Goal: Information Seeking & Learning: Learn about a topic

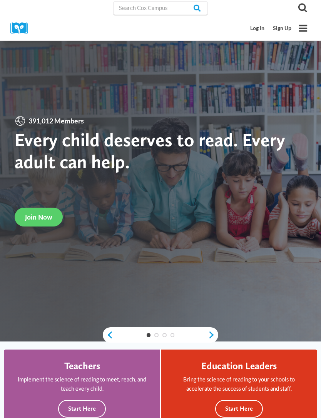
click at [253, 28] on link "Log In" at bounding box center [257, 28] width 23 height 14
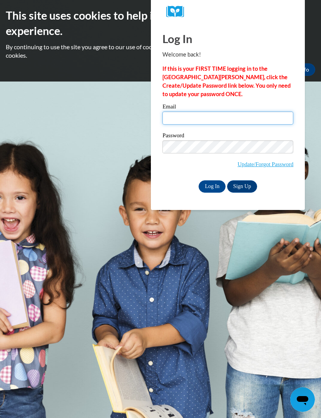
click at [268, 118] on input "Email" at bounding box center [227, 117] width 131 height 13
type input "Zarriea_Christopher_6cm9J"
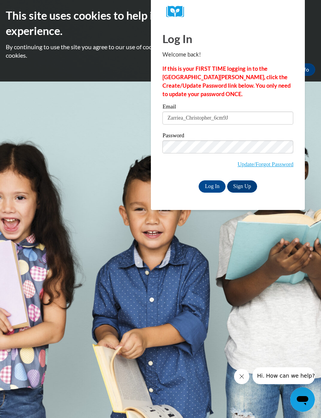
click at [212, 186] on input "Log In" at bounding box center [211, 186] width 27 height 12
click at [212, 184] on input "Log In" at bounding box center [211, 186] width 27 height 12
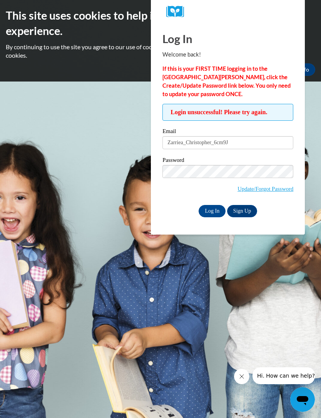
click at [259, 163] on label "Password" at bounding box center [227, 161] width 131 height 8
click at [212, 214] on input "Log In" at bounding box center [211, 211] width 27 height 12
click at [278, 187] on link "Update/Forgot Password" at bounding box center [265, 189] width 56 height 6
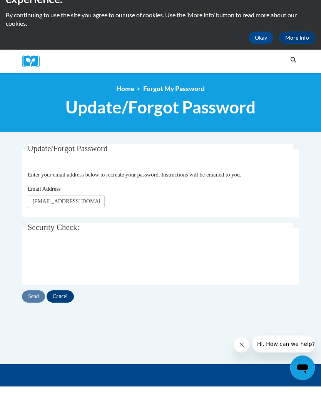
type input "christopherzarriea@yahoo.com"
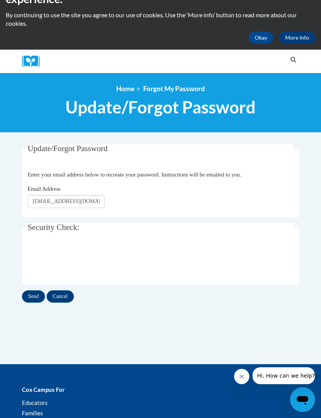
click at [37, 296] on input "Send" at bounding box center [33, 296] width 23 height 12
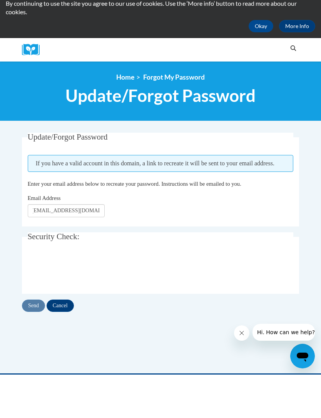
click at [63, 343] on input "Cancel" at bounding box center [60, 349] width 27 height 12
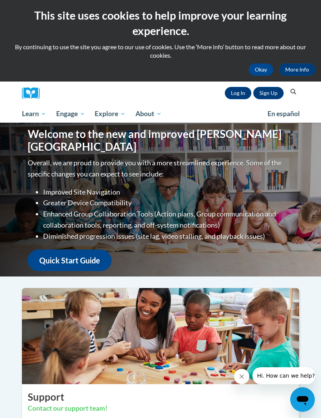
click at [242, 91] on link "Log In" at bounding box center [237, 93] width 27 height 12
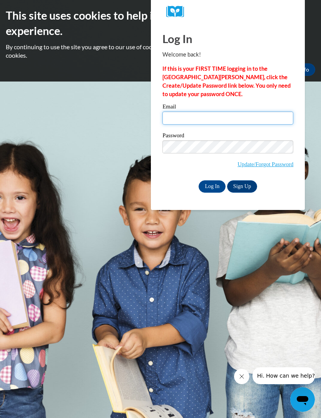
type input "Zarriea_Christopher_6cm9J"
click at [213, 186] on input "Log In" at bounding box center [211, 186] width 27 height 12
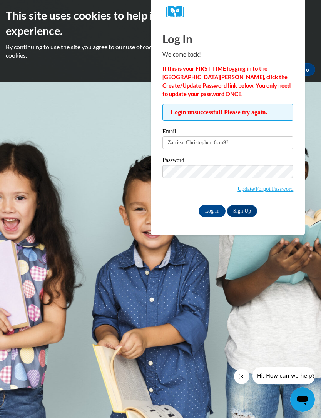
click at [253, 143] on input "Zarriea_Christopher_6cm9J" at bounding box center [227, 142] width 131 height 13
type input "Zarr"
type input "christopherzarriea@yahoo.com"
click at [212, 208] on input "Log In" at bounding box center [211, 211] width 27 height 12
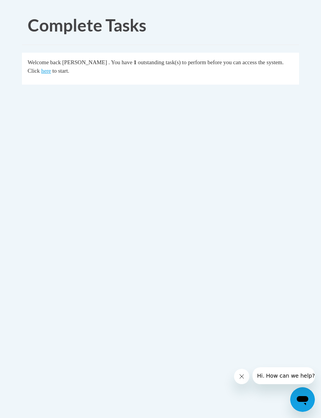
click at [48, 71] on link "here" at bounding box center [46, 71] width 10 height 6
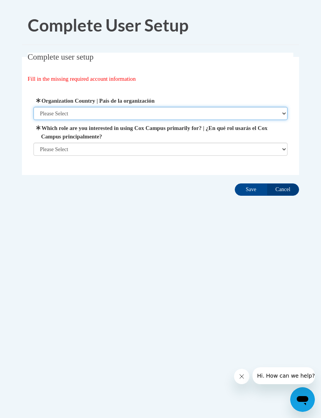
click at [275, 108] on select "Please Select United States | Estados Unidos Outside of the United States | Fue…" at bounding box center [160, 113] width 254 height 13
select select "ad49bcad-a171-4b2e-b99c-48b446064914"
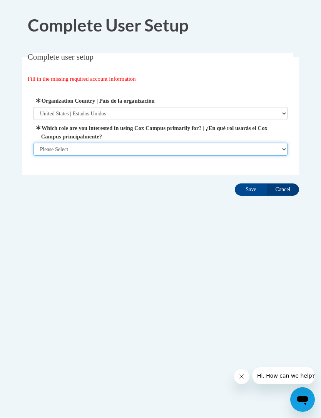
click at [227, 152] on select "Please Select College/University | Colegio/Universidad Community/Nonprofit Part…" at bounding box center [160, 149] width 254 height 13
select select "fbf2d438-af2f-41f8-98f1-81c410e29de3"
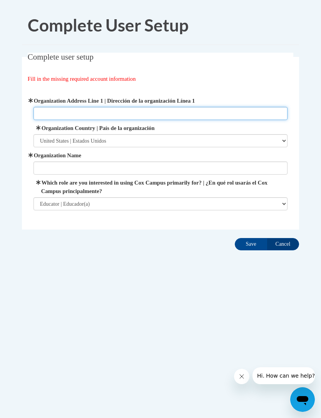
click at [216, 115] on input "Organization Address Line 1 | Dirección de la organización Línea 1" at bounding box center [160, 113] width 254 height 13
type input "1381 Market St NW"
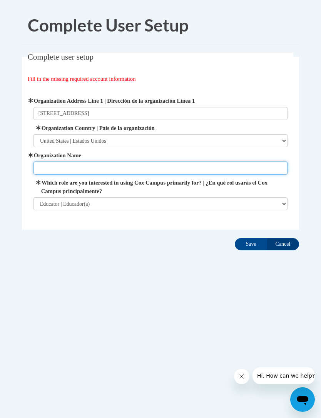
click at [178, 168] on input "Organization Name" at bounding box center [160, 167] width 254 height 13
type input "Bright Horizons at Atlantic Station"
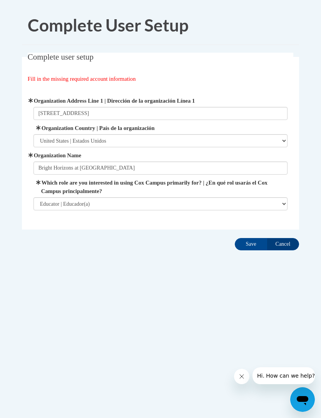
click at [253, 245] on input "Save" at bounding box center [250, 244] width 32 height 12
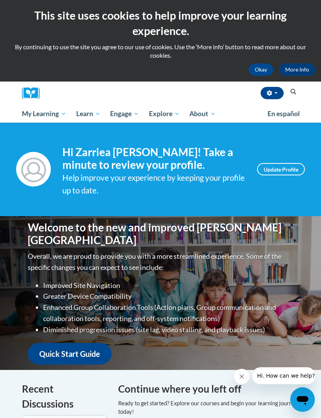
click at [0, 0] on span "Certificates" at bounding box center [0, 0] width 0 height 0
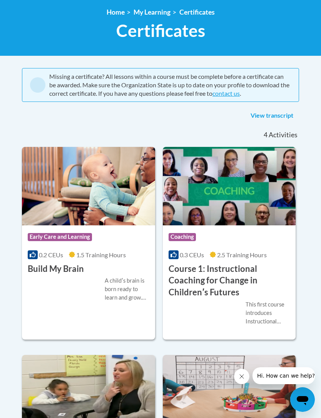
scroll to position [92, 0]
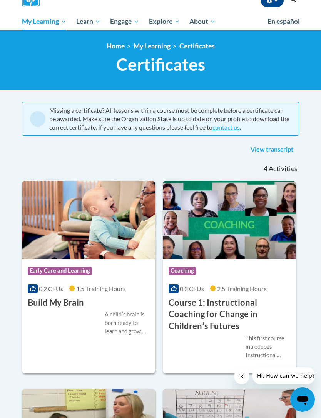
click at [289, 153] on link "View transcript" at bounding box center [271, 149] width 54 height 12
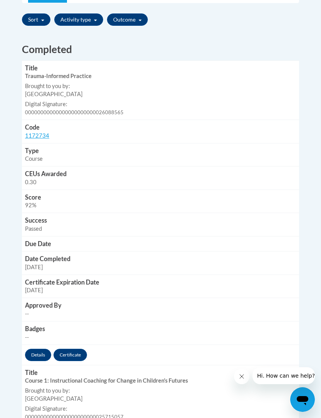
scroll to position [314, 0]
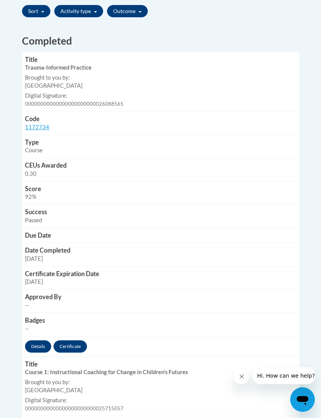
click at [72, 340] on link "Certificate" at bounding box center [69, 346] width 33 height 12
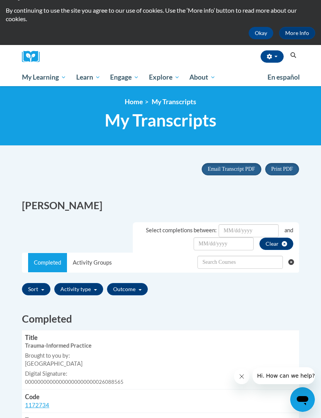
scroll to position [0, 0]
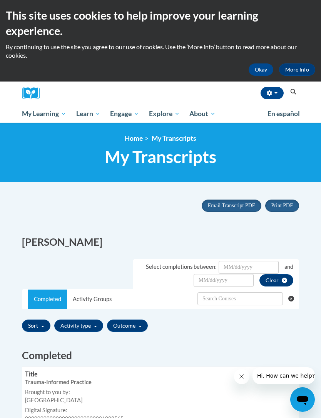
click at [0, 0] on span "My Course Progress" at bounding box center [0, 0] width 0 height 0
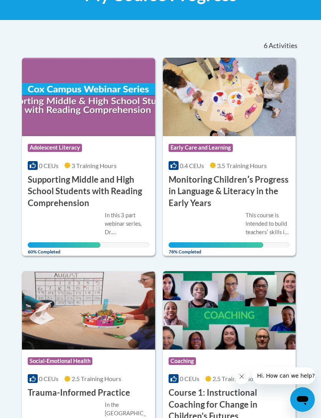
scroll to position [228, 0]
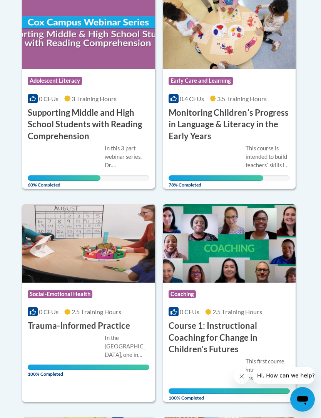
click at [269, 163] on div "This course is intended to build teachersʹ skills in monitoring/assessing child…" at bounding box center [267, 157] width 45 height 25
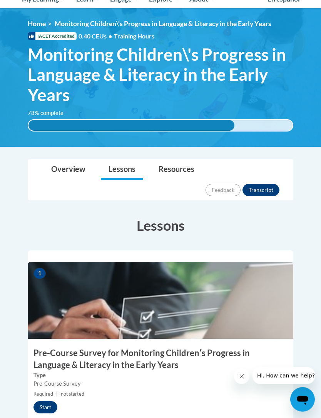
scroll to position [114, 0]
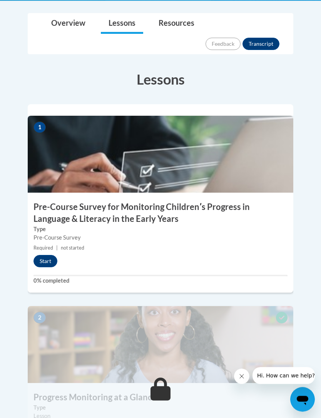
click at [47, 255] on button "Start" at bounding box center [45, 261] width 24 height 12
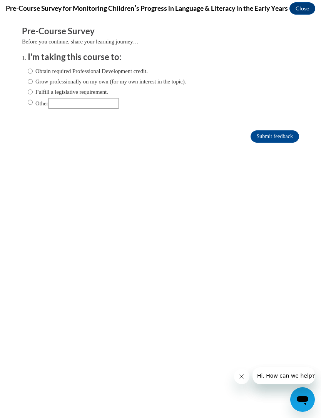
scroll to position [0, 0]
click at [36, 70] on label "Obtain required Professional Development credit." at bounding box center [88, 71] width 120 height 8
click at [33, 70] on input "Obtain required Professional Development credit." at bounding box center [30, 71] width 5 height 8
radio input "true"
click at [276, 141] on input "Submit feedback" at bounding box center [274, 136] width 48 height 12
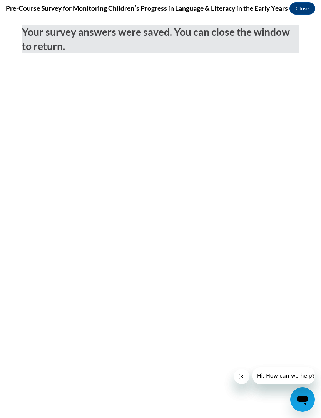
click at [299, 8] on button "Close" at bounding box center [302, 8] width 26 height 12
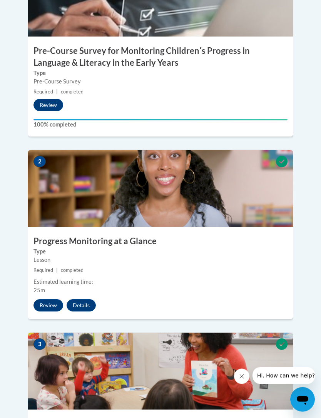
scroll to position [437, 0]
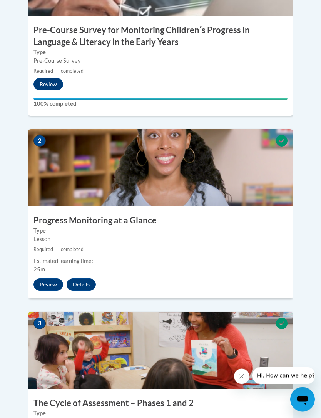
click at [54, 279] on button "Review" at bounding box center [48, 285] width 30 height 12
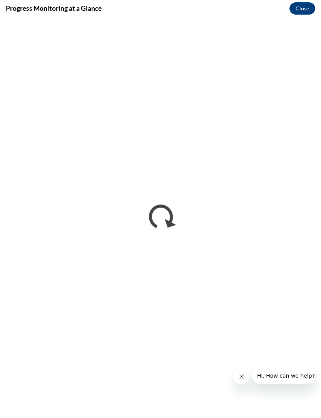
scroll to position [0, 0]
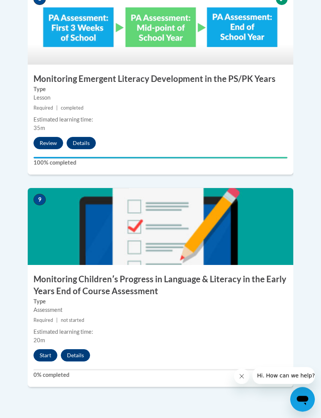
scroll to position [1793, 0]
click at [47, 349] on button "Start" at bounding box center [45, 355] width 24 height 12
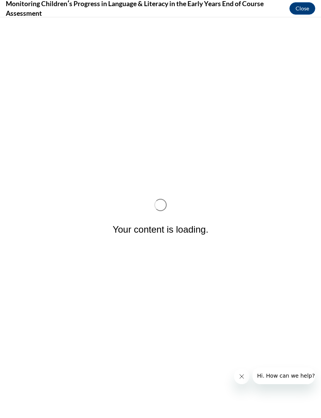
scroll to position [0, 0]
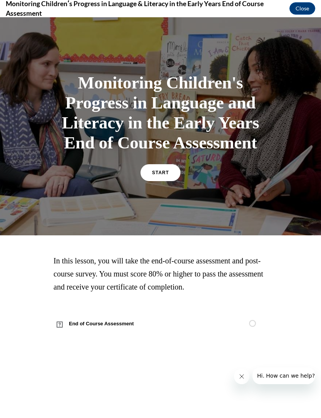
click at [168, 181] on link "START" at bounding box center [160, 172] width 40 height 17
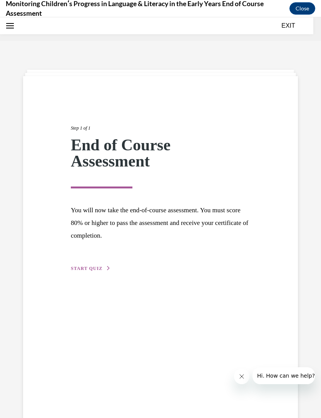
scroll to position [24, 0]
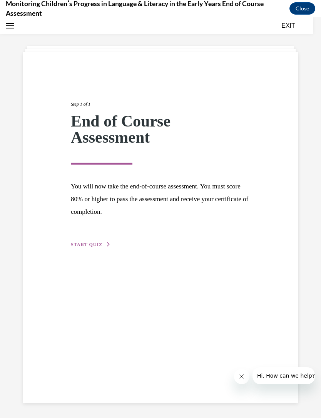
click at [95, 243] on span "START QUIZ" at bounding box center [87, 244] width 32 height 5
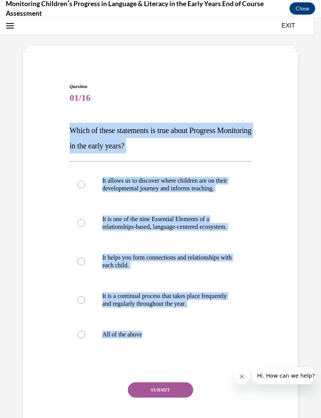
click at [199, 338] on p "All of the above" at bounding box center [167, 335] width 130 height 8
click at [85, 338] on input "All of the above" at bounding box center [81, 335] width 8 height 8
radio input "true"
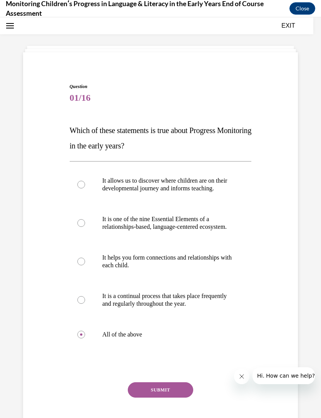
click at [165, 397] on button "SUBMIT" at bounding box center [160, 389] width 65 height 15
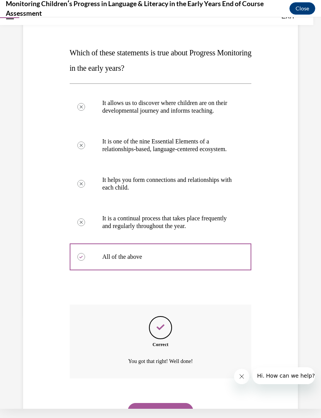
scroll to position [110, 0]
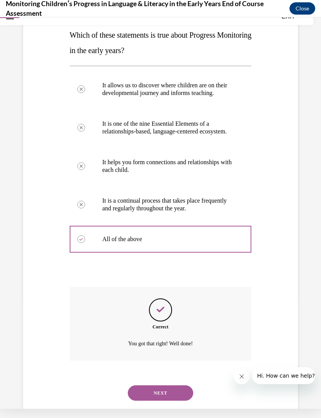
click at [172, 395] on button "NEXT" at bounding box center [160, 392] width 65 height 15
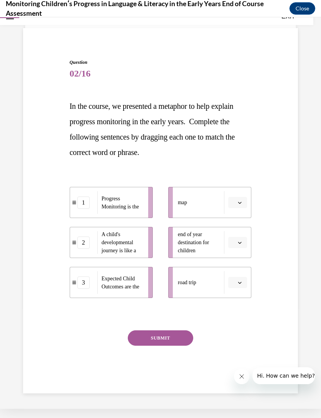
scroll to position [24, 0]
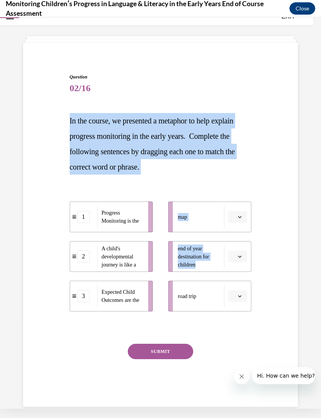
click at [248, 345] on div "SUBMIT" at bounding box center [161, 363] width 182 height 38
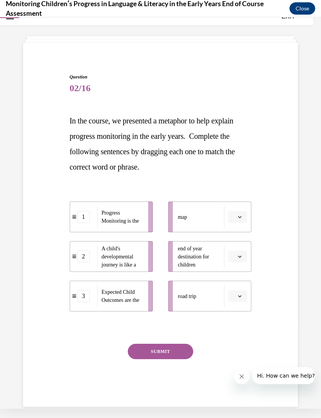
click at [239, 216] on icon "button" at bounding box center [240, 217] width 4 height 4
click at [251, 341] on div "Question 02/16 In the course, we presented a metaphor to help explain progress …" at bounding box center [161, 239] width 182 height 333
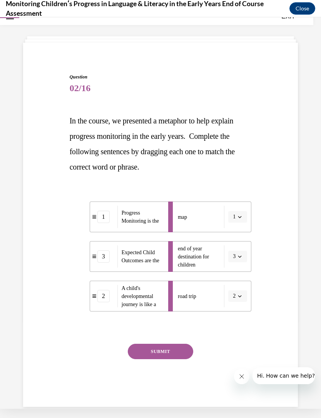
click at [176, 356] on button "SUBMIT" at bounding box center [160, 351] width 65 height 15
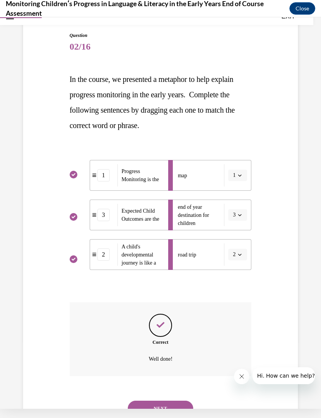
click at [186, 401] on button "NEXT" at bounding box center [160, 408] width 65 height 15
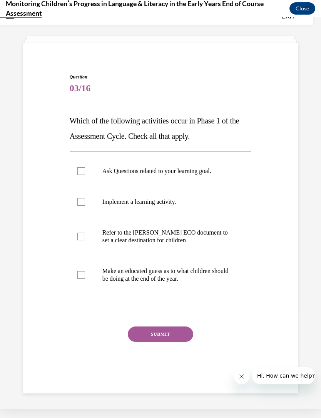
copy div "Which of the following activities occur in Phase 1 of the Assessment Cycle. Che…"
click at [256, 318] on div "Question 03/16 Which of the following activities occur in Phase 1 of the Assess…" at bounding box center [160, 219] width 278 height 339
click at [87, 170] on label "Ask Questions related to your learning goal." at bounding box center [161, 171] width 182 height 31
click at [85, 170] on input "Ask Questions related to your learning goal." at bounding box center [81, 171] width 8 height 8
checkbox input "true"
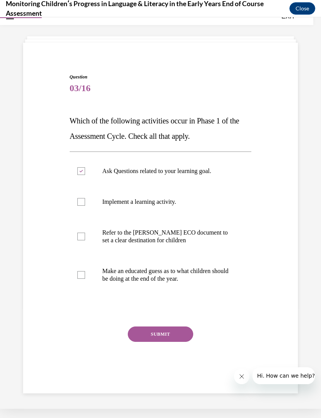
click at [81, 236] on div at bounding box center [81, 237] width 8 height 8
click at [81, 236] on input "Refer to the Rollins ECO document to set a clear destination for children" at bounding box center [81, 237] width 8 height 8
checkbox input "true"
click at [78, 278] on div at bounding box center [81, 275] width 8 height 8
click at [78, 278] on input "Make an educated guess as to what children should be doing at the end of the ye…" at bounding box center [81, 275] width 8 height 8
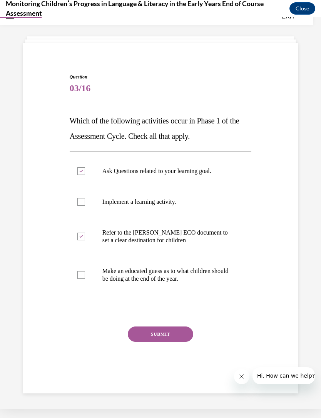
checkbox input "true"
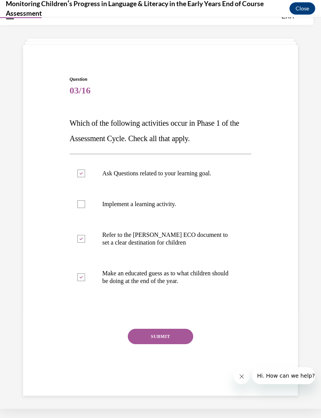
scroll to position [12, 0]
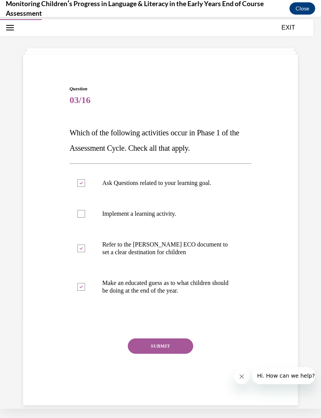
click at [180, 349] on button "SUBMIT" at bounding box center [160, 345] width 65 height 15
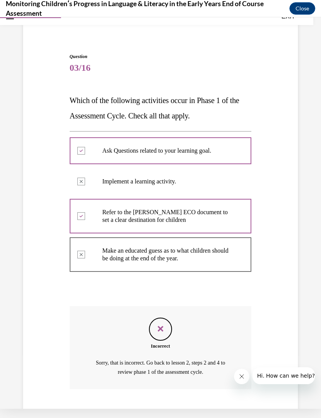
scroll to position [57, 0]
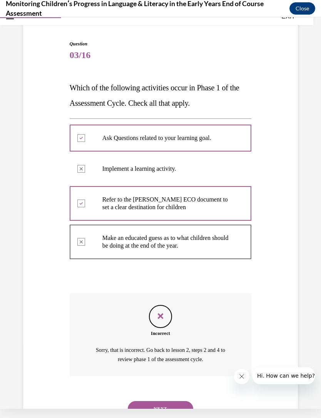
click at [182, 401] on button "NEXT" at bounding box center [160, 408] width 65 height 15
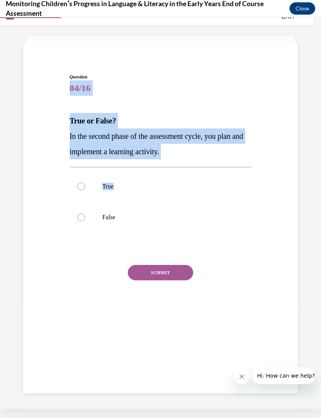
scroll to position [24, 0]
click at [148, 213] on p "False" at bounding box center [167, 217] width 130 height 8
click at [85, 213] on input "False" at bounding box center [81, 217] width 8 height 8
radio input "true"
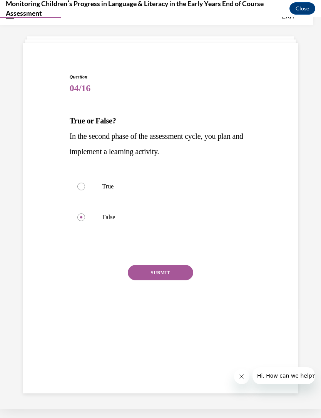
click at [113, 188] on p "True" at bounding box center [167, 187] width 130 height 8
click at [85, 188] on input "True" at bounding box center [81, 187] width 8 height 8
radio input "true"
click at [173, 273] on button "SUBMIT" at bounding box center [160, 272] width 65 height 15
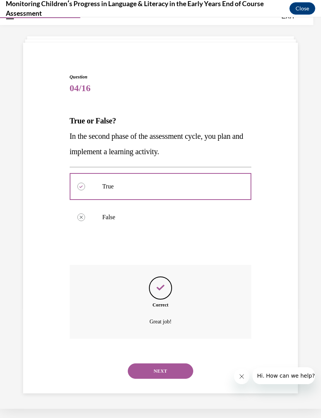
click at [179, 366] on button "NEXT" at bounding box center [160, 370] width 65 height 15
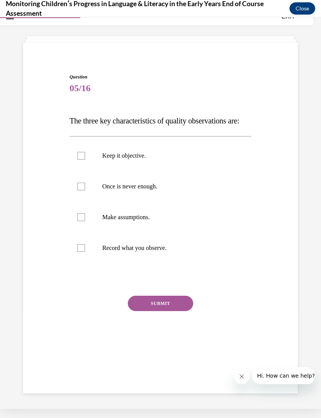
click at [234, 284] on div at bounding box center [161, 279] width 182 height 9
click at [136, 160] on p "Keep it objective." at bounding box center [167, 156] width 130 height 8
click at [85, 160] on input "Keep it objective." at bounding box center [81, 156] width 8 height 8
checkbox input "true"
click at [151, 190] on p "Once is never enough." at bounding box center [167, 187] width 130 height 8
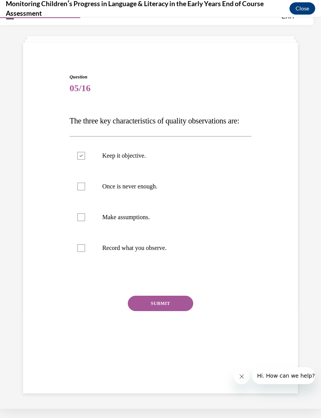
click at [85, 190] on input "Once is never enough." at bounding box center [81, 187] width 8 height 8
checkbox input "true"
click at [166, 252] on p "Record what you observe." at bounding box center [167, 248] width 130 height 8
click at [85, 252] on input "Record what you observe." at bounding box center [81, 248] width 8 height 8
checkbox input "true"
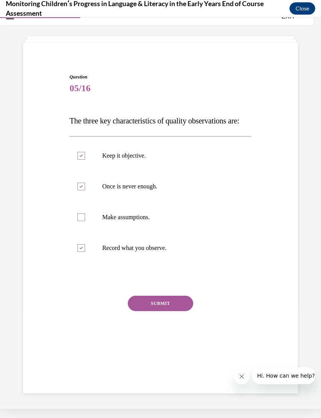
click at [180, 311] on button "SUBMIT" at bounding box center [160, 303] width 65 height 15
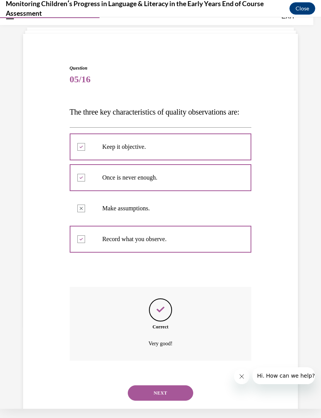
click at [171, 401] on button "NEXT" at bounding box center [160, 392] width 65 height 15
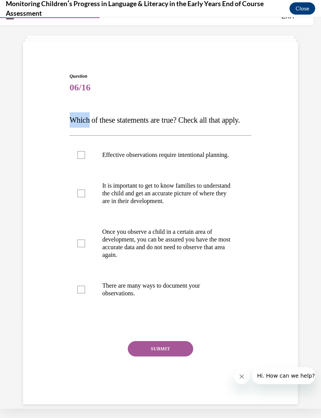
click at [91, 128] on p "Which of these statements are true? Check all that apply." at bounding box center [161, 119] width 182 height 15
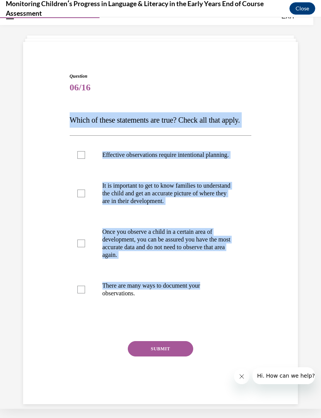
click at [203, 66] on div "Question 06/16 Which of these statements are true? Check all that apply. Effect…" at bounding box center [161, 232] width 186 height 343
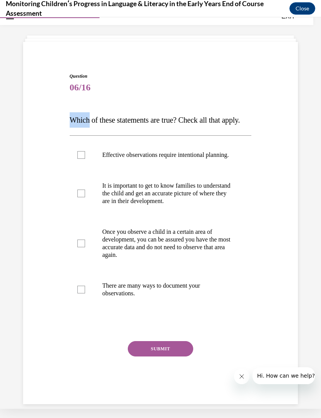
click at [112, 128] on p "Which of these statements are true? Check all that apply." at bounding box center [161, 119] width 182 height 15
click at [87, 111] on div "Question 06/16 Which of these statements are true? Check all that apply. Effect…" at bounding box center [161, 238] width 182 height 331
click at [115, 112] on p "Which of these statements are true? Check all that apply." at bounding box center [161, 119] width 182 height 15
copy div "06/16 Which of these statements are true? Check all that apply. Effective obser…"
click at [48, 208] on div "Question 06/16 Which of these statements are true? Check all that apply. Effect…" at bounding box center [160, 227] width 278 height 354
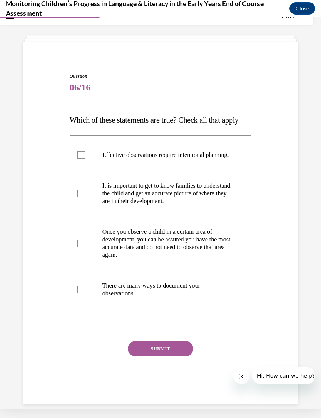
click at [80, 159] on div at bounding box center [81, 155] width 8 height 8
click at [80, 159] on input "Effective observations require intentional planning." at bounding box center [81, 155] width 8 height 8
checkbox input "true"
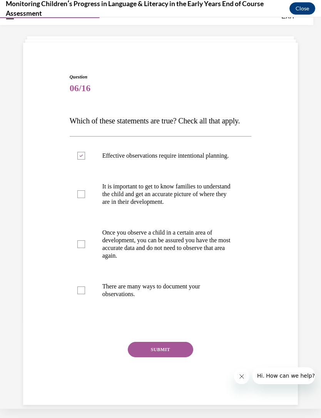
click at [181, 206] on p "It is important to get to know families to understand the child and get an accu…" at bounding box center [167, 194] width 130 height 23
click at [85, 198] on input "It is important to get to know families to understand the child and get an accu…" at bounding box center [81, 194] width 8 height 8
checkbox input "true"
click at [178, 298] on p "There are many ways to document your observations." at bounding box center [167, 290] width 130 height 15
click at [85, 294] on input "There are many ways to document your observations." at bounding box center [81, 290] width 8 height 8
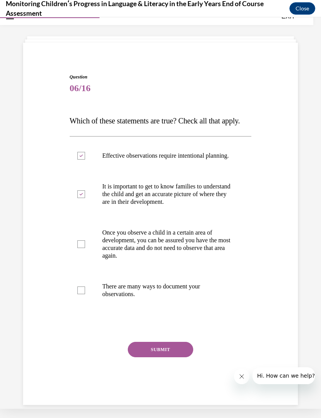
checkbox input "true"
click at [183, 357] on button "SUBMIT" at bounding box center [160, 349] width 65 height 15
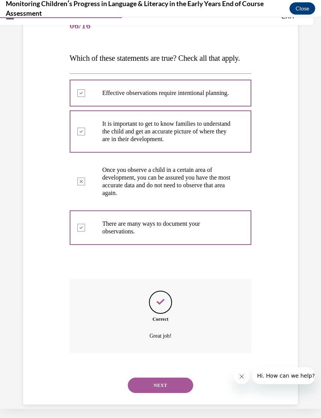
click at [180, 393] on button "NEXT" at bounding box center [160, 384] width 65 height 15
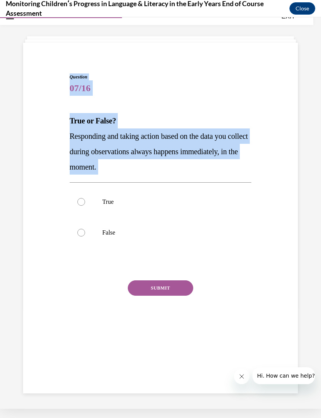
click at [108, 234] on p "False" at bounding box center [167, 233] width 130 height 8
click at [85, 234] on input "False" at bounding box center [81, 233] width 8 height 8
radio input "true"
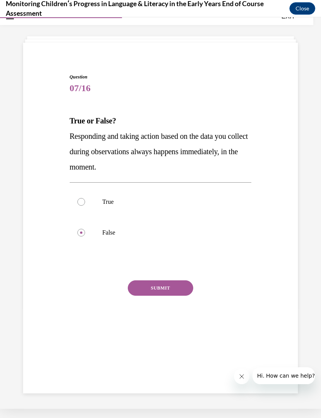
click at [176, 288] on button "SUBMIT" at bounding box center [160, 287] width 65 height 15
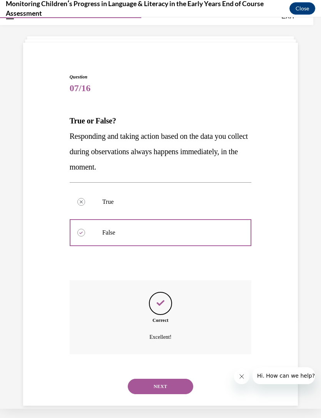
click at [182, 379] on button "NEXT" at bounding box center [160, 386] width 65 height 15
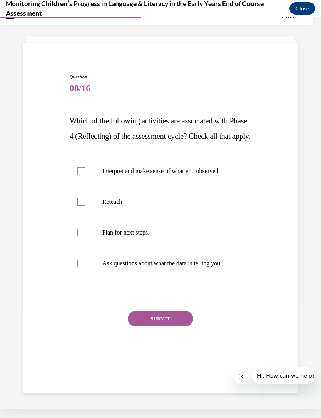
click at [64, 326] on div "Question 08/16 Which of the following activities are associated with Phase 4 (R…" at bounding box center [160, 212] width 278 height 324
click at [86, 186] on label "Interpret and make sense of what you observed." at bounding box center [161, 171] width 182 height 31
click at [85, 175] on input "Interpret and make sense of what you observed." at bounding box center [81, 171] width 8 height 8
checkbox input "true"
click at [185, 417] on div "EXIT Monitoring Children's Progress in Language and Literacy in the Early Years…" at bounding box center [160, 217] width 321 height 401
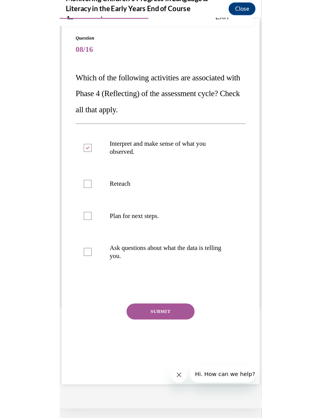
scroll to position [1793, 0]
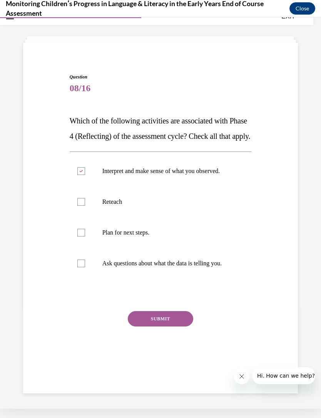
click at [140, 236] on p "Plan for next steps." at bounding box center [167, 233] width 130 height 8
click at [85, 236] on input "Plan for next steps." at bounding box center [81, 233] width 8 height 8
checkbox input "true"
click at [148, 267] on p "Ask questions about what the data is telling you." at bounding box center [167, 263] width 130 height 8
click at [85, 267] on input "Ask questions about what the data is telling you." at bounding box center [81, 263] width 8 height 8
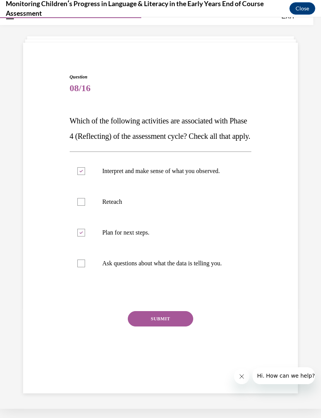
checkbox input "true"
click at [185, 326] on button "SUBMIT" at bounding box center [160, 318] width 65 height 15
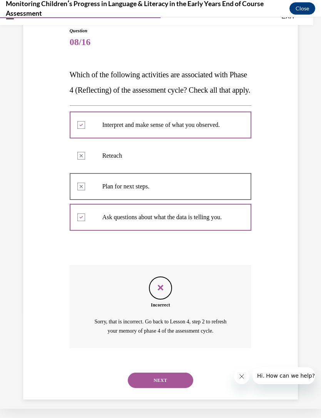
scroll to position [73, 0]
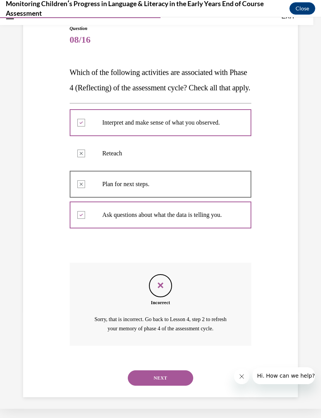
click at [180, 386] on button "NEXT" at bounding box center [160, 377] width 65 height 15
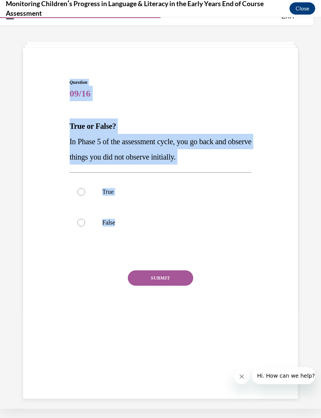
scroll to position [19, 0]
click at [59, 248] on div "Question 09/16 True or False? In Phase 5 of the assessment cycle, you go back a…" at bounding box center [160, 195] width 278 height 278
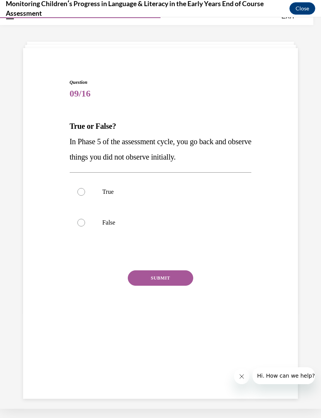
click at [83, 190] on div at bounding box center [81, 192] width 8 height 8
click at [83, 190] on input "True" at bounding box center [81, 192] width 8 height 8
radio input "true"
click at [183, 275] on button "SUBMIT" at bounding box center [160, 277] width 65 height 15
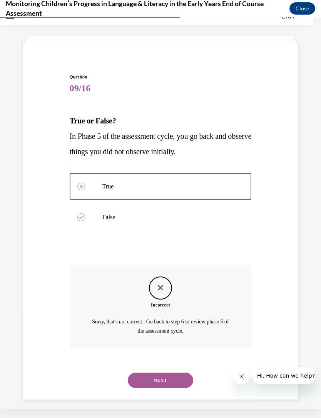
scroll to position [24, 0]
click at [179, 372] on button "NEXT" at bounding box center [160, 379] width 65 height 15
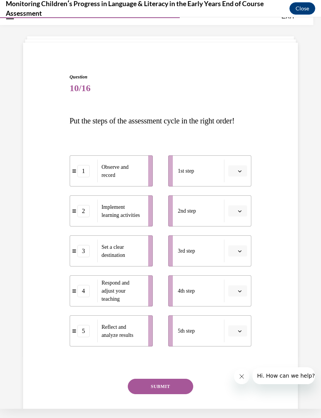
scroll to position [21, 0]
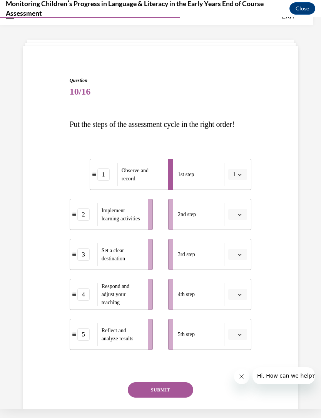
click at [238, 180] on button "1" at bounding box center [237, 175] width 19 height 12
click at [262, 163] on div "Question 10/16 Put the steps of the assessment cycle in the right order! 1 Obse…" at bounding box center [160, 249] width 278 height 391
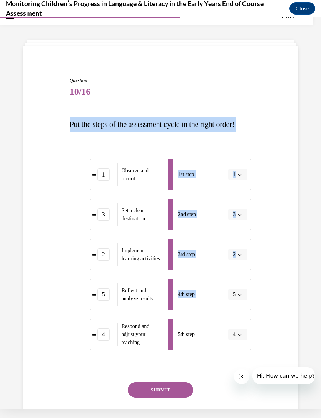
copy div "Put the steps of the assessment cycle in the right order! 1 Observe and record …"
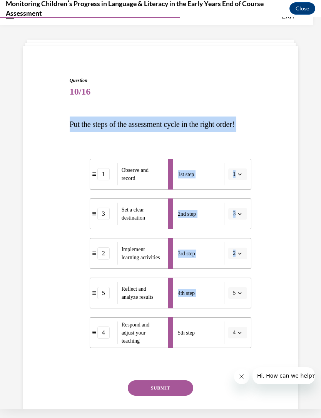
click at [288, 271] on div "Question 10/16 Put the steps of the assessment cycle in the right order! 1 Obse…" at bounding box center [160, 248] width 278 height 389
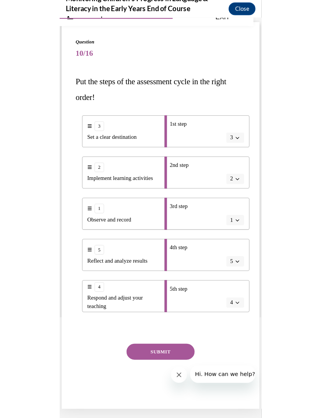
scroll to position [1793, 0]
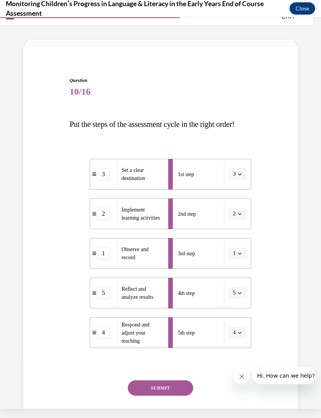
click at [181, 396] on button "SUBMIT" at bounding box center [160, 387] width 65 height 15
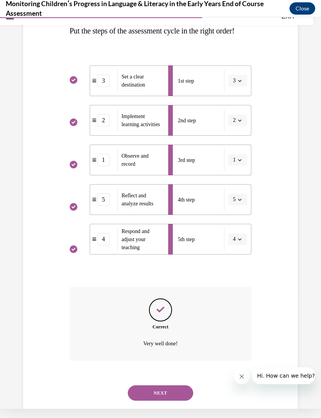
click at [181, 398] on button "NEXT" at bounding box center [160, 392] width 65 height 15
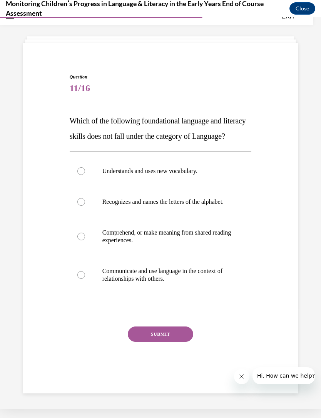
scroll to position [24, 0]
click at [258, 341] on div "Question 11/16 Which of the following foundational language and literacy skills…" at bounding box center [160, 219] width 278 height 339
click at [195, 206] on p "Recognizes and names the letters of the alphabet." at bounding box center [167, 202] width 130 height 8
click at [85, 206] on input "Recognizes and names the letters of the alphabet." at bounding box center [81, 202] width 8 height 8
radio input "true"
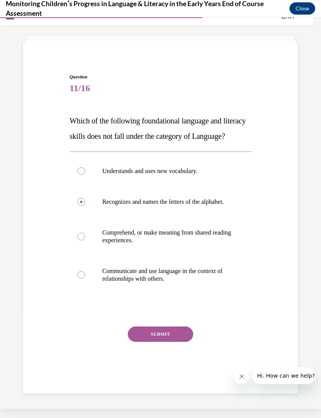
click at [174, 342] on button "SUBMIT" at bounding box center [160, 333] width 65 height 15
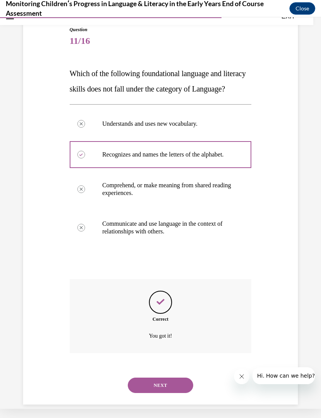
click at [179, 393] on button "NEXT" at bounding box center [160, 384] width 65 height 15
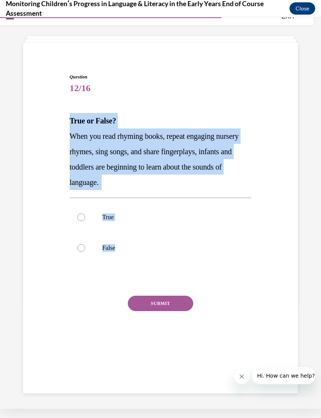
click at [84, 291] on div "Question 12/16 True or False? When you read rhyming books, repeat engaging nurs…" at bounding box center [161, 215] width 182 height 285
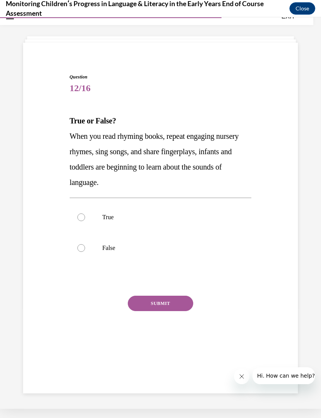
click at [83, 219] on div at bounding box center [81, 217] width 8 height 8
click at [83, 219] on input "True" at bounding box center [81, 217] width 8 height 8
radio input "true"
click at [174, 303] on button "SUBMIT" at bounding box center [160, 303] width 65 height 15
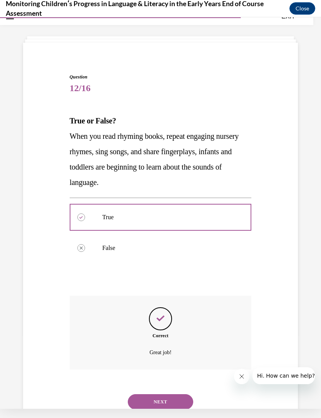
click at [175, 395] on button "NEXT" at bounding box center [160, 401] width 65 height 15
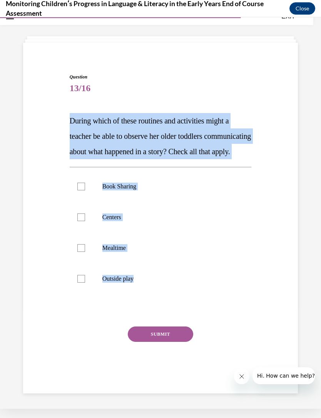
click at [185, 409] on div "Question 13/16 During which of these routines and activities might a teacher be…" at bounding box center [160, 208] width 321 height 401
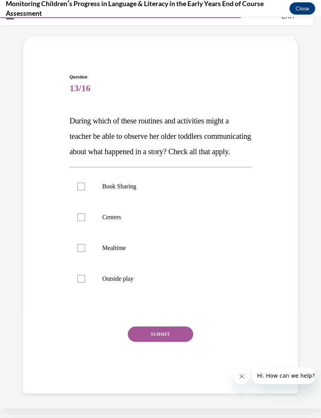
click at [135, 190] on p "Book Sharing" at bounding box center [167, 187] width 130 height 8
click at [85, 190] on input "Book Sharing" at bounding box center [81, 187] width 8 height 8
checkbox input "true"
click at [121, 221] on p "Centers" at bounding box center [167, 217] width 130 height 8
click at [85, 221] on input "Centers" at bounding box center [81, 217] width 8 height 8
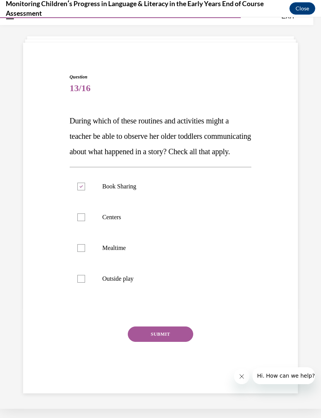
checkbox input "true"
click at [121, 263] on label "Mealtime" at bounding box center [161, 248] width 182 height 31
click at [85, 252] on input "Mealtime" at bounding box center [81, 248] width 8 height 8
checkbox input "true"
click at [179, 342] on button "SUBMIT" at bounding box center [160, 333] width 65 height 15
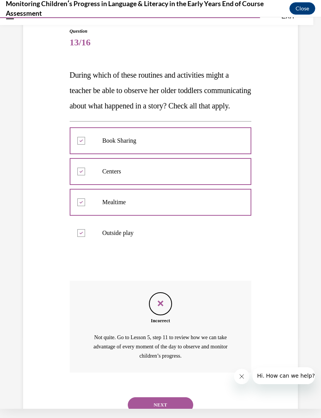
scroll to position [81, 0]
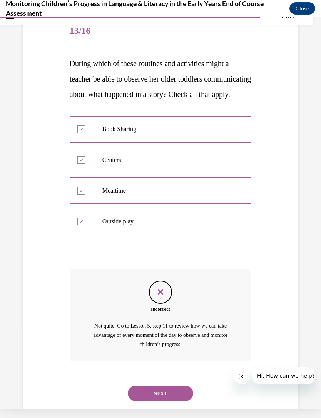
click at [178, 386] on div "NEXT" at bounding box center [161, 393] width 182 height 31
click at [177, 400] on button "NEXT" at bounding box center [160, 393] width 65 height 15
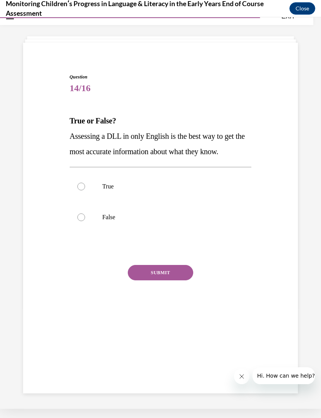
scroll to position [24, 0]
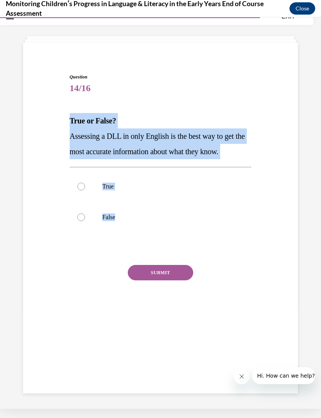
copy div "True or False? Assessing a DLL in only English is the best way to get the most …"
click at [77, 230] on label "False" at bounding box center [161, 217] width 182 height 31
click at [77, 221] on input "False" at bounding box center [81, 217] width 8 height 8
radio input "true"
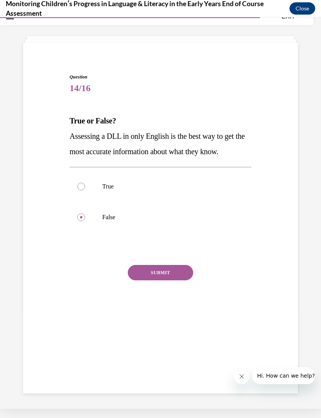
click at [53, 265] on div "Question 14/16 True or False? Assessing a DLL in only English is the best way t…" at bounding box center [160, 189] width 278 height 278
click at [164, 276] on button "SUBMIT" at bounding box center [160, 272] width 65 height 15
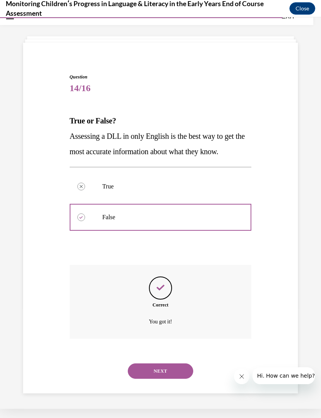
click at [176, 366] on button "NEXT" at bounding box center [160, 370] width 65 height 15
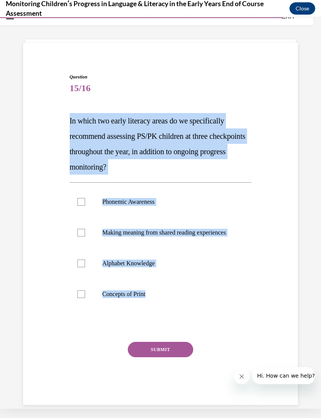
copy div "In which two early literacy areas do we specifically recommend assessing PS/PK …"
click at [62, 362] on div "Question 15/16 In which two early literacy areas do we specifically recommend a…" at bounding box center [160, 227] width 278 height 354
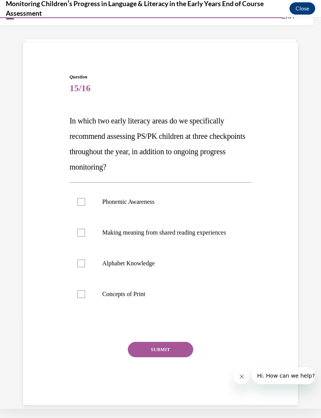
click at [86, 268] on label "Alphabet Knowledge" at bounding box center [161, 263] width 182 height 31
click at [85, 267] on input "Alphabet Knowledge" at bounding box center [81, 263] width 8 height 8
checkbox input "true"
click at [82, 298] on div at bounding box center [81, 294] width 8 height 8
click at [82, 298] on input "Concepts of Print" at bounding box center [81, 294] width 8 height 8
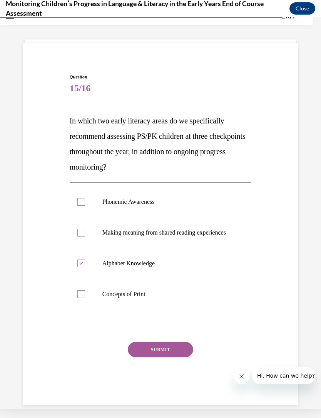
checkbox input "true"
click at [163, 357] on button "SUBMIT" at bounding box center [160, 349] width 65 height 15
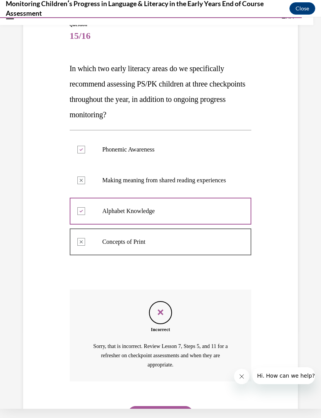
scroll to position [89, 0]
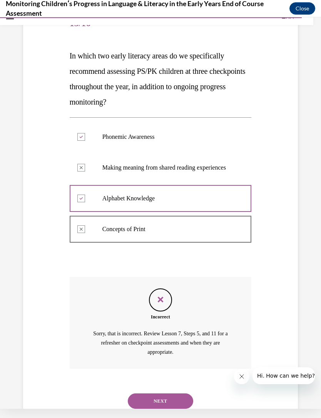
click at [179, 400] on button "NEXT" at bounding box center [160, 400] width 65 height 15
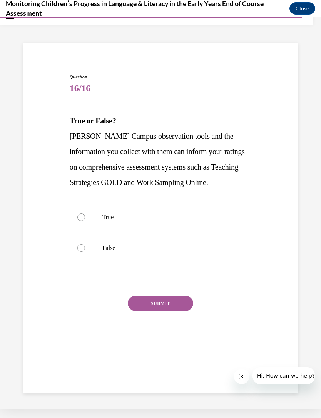
scroll to position [24, 0]
click at [114, 217] on p "True" at bounding box center [167, 217] width 130 height 8
click at [85, 217] on input "True" at bounding box center [81, 217] width 8 height 8
radio input "true"
click at [176, 302] on button "SUBMIT" at bounding box center [160, 303] width 65 height 15
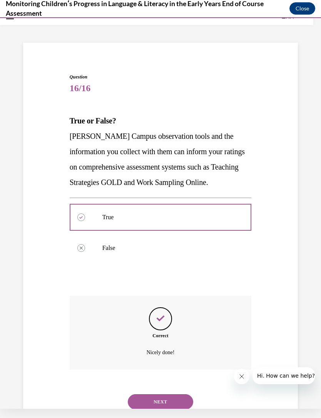
click at [180, 394] on button "NEXT" at bounding box center [160, 401] width 65 height 15
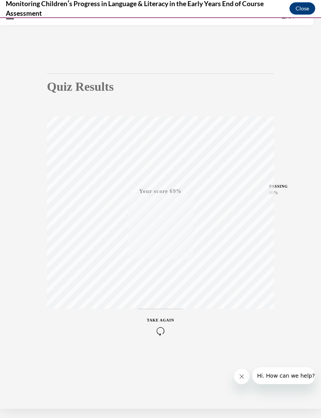
click at [158, 325] on div "TAKE AGAIN" at bounding box center [160, 326] width 27 height 18
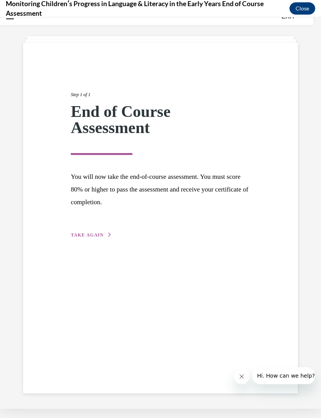
click at [93, 237] on span "TAKE AGAIN" at bounding box center [87, 234] width 33 height 5
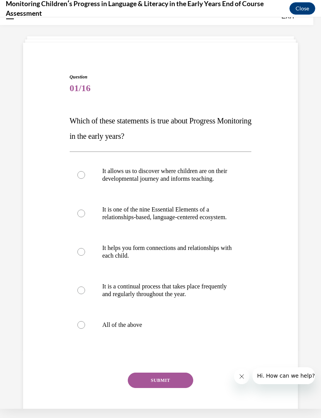
click at [145, 329] on p "All of the above" at bounding box center [167, 325] width 130 height 8
click at [85, 329] on input "All of the above" at bounding box center [81, 325] width 8 height 8
radio input "true"
click at [178, 388] on button "SUBMIT" at bounding box center [160, 379] width 65 height 15
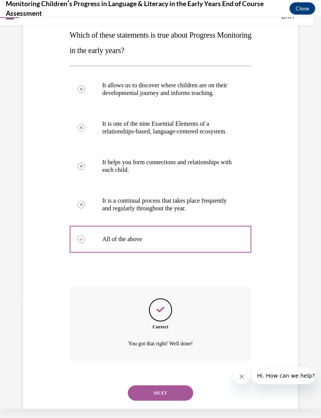
click at [174, 396] on button "NEXT" at bounding box center [160, 392] width 65 height 15
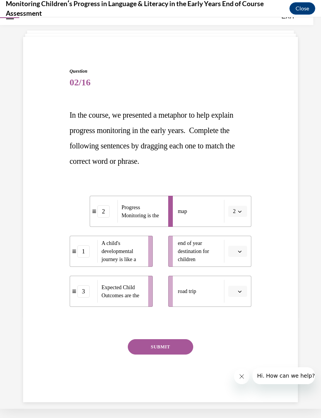
scroll to position [30, 0]
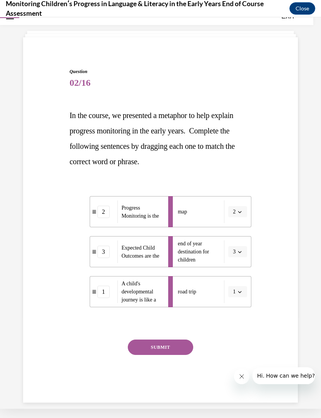
click at [177, 351] on button "SUBMIT" at bounding box center [160, 346] width 65 height 15
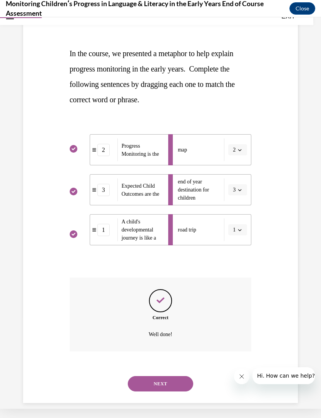
click at [178, 378] on button "NEXT" at bounding box center [160, 383] width 65 height 15
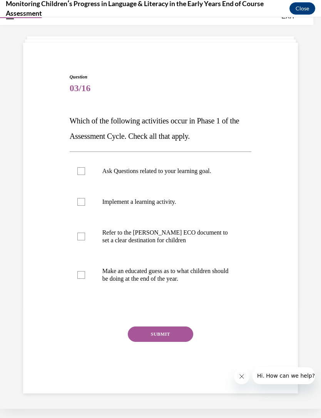
scroll to position [24, 0]
click at [174, 176] on label "Ask Questions related to your learning goal." at bounding box center [161, 171] width 182 height 31
click at [85, 175] on input "Ask Questions related to your learning goal." at bounding box center [81, 171] width 8 height 8
checkbox input "true"
click at [177, 238] on p "Refer to the Rollins ECO document to set a clear destination for children" at bounding box center [167, 236] width 130 height 15
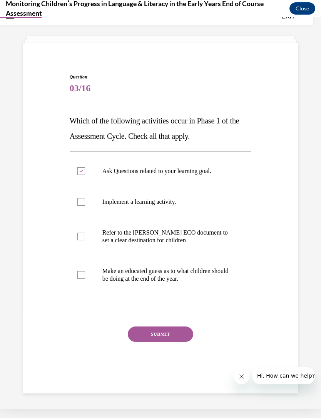
click at [85, 238] on input "Refer to the Rollins ECO document to set a clear destination for children" at bounding box center [81, 237] width 8 height 8
checkbox input "true"
click at [167, 272] on p "Make an educated guess as to what children should be doing at the end of the ye…" at bounding box center [167, 274] width 130 height 15
click at [85, 272] on input "Make an educated guess as to what children should be doing at the end of the ye…" at bounding box center [81, 275] width 8 height 8
checkbox input "true"
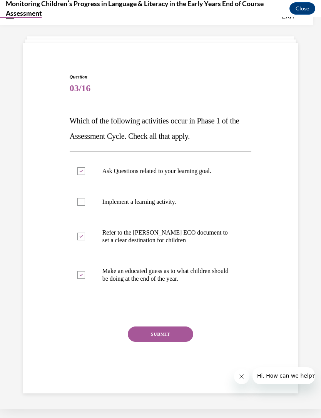
click at [176, 340] on button "SUBMIT" at bounding box center [160, 333] width 65 height 15
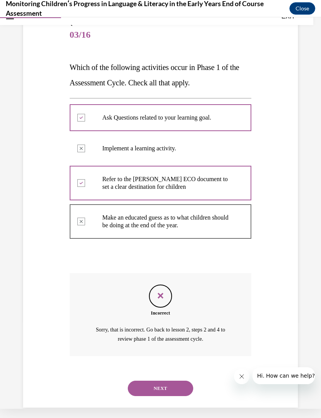
scroll to position [82, 0]
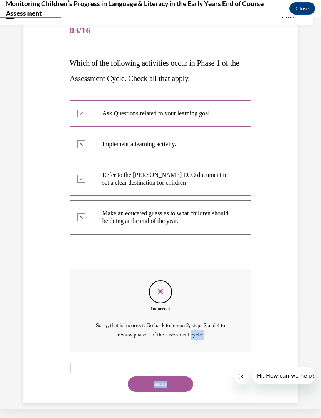
click at [281, 274] on div "Question 03/16 Which of the following activities occur in Phase 1 of the Assess…" at bounding box center [160, 198] width 278 height 411
click at [87, 369] on div "NEXT" at bounding box center [161, 384] width 182 height 31
click at [183, 376] on button "NEXT" at bounding box center [160, 383] width 65 height 15
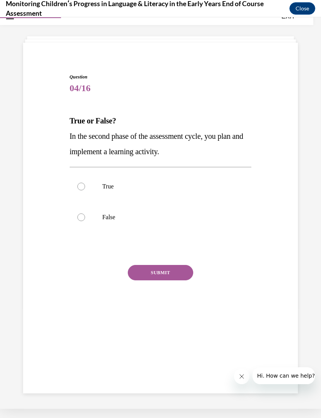
scroll to position [24, 0]
click at [127, 187] on p "True" at bounding box center [167, 187] width 130 height 8
click at [85, 187] on input "True" at bounding box center [81, 187] width 8 height 8
radio input "true"
click at [174, 273] on button "SUBMIT" at bounding box center [160, 272] width 65 height 15
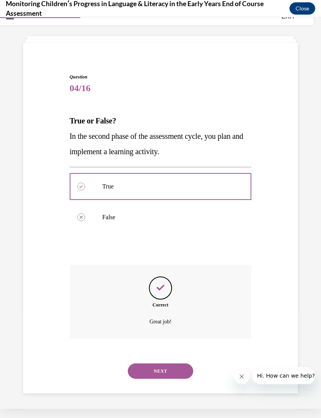
click at [183, 363] on button "NEXT" at bounding box center [160, 370] width 65 height 15
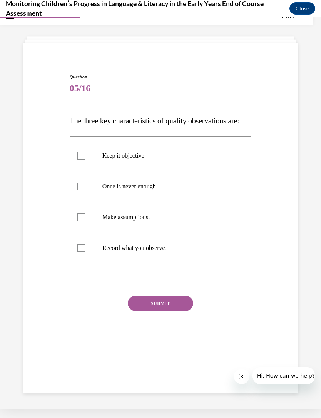
click at [164, 160] on p "Keep it objective." at bounding box center [167, 156] width 130 height 8
click at [85, 160] on input "Keep it objective." at bounding box center [81, 156] width 8 height 8
checkbox input "true"
click at [161, 202] on label "Once is never enough." at bounding box center [161, 186] width 182 height 31
click at [85, 190] on input "Once is never enough." at bounding box center [81, 187] width 8 height 8
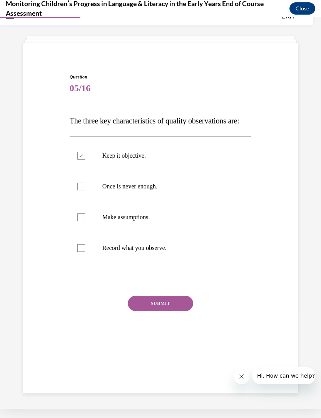
checkbox input "true"
click at [164, 252] on p "Record what you observe." at bounding box center [167, 248] width 130 height 8
click at [85, 252] on input "Record what you observe." at bounding box center [81, 248] width 8 height 8
checkbox input "true"
click at [170, 311] on button "SUBMIT" at bounding box center [160, 303] width 65 height 15
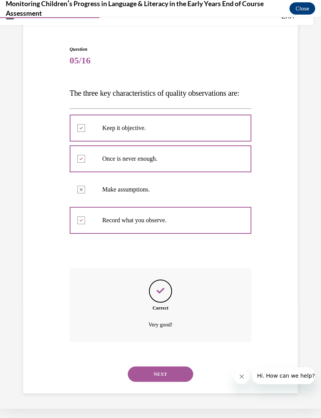
click at [182, 372] on button "NEXT" at bounding box center [160, 373] width 65 height 15
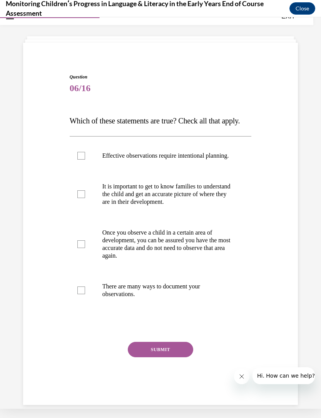
click at [296, 13] on button "Close" at bounding box center [302, 8] width 26 height 12
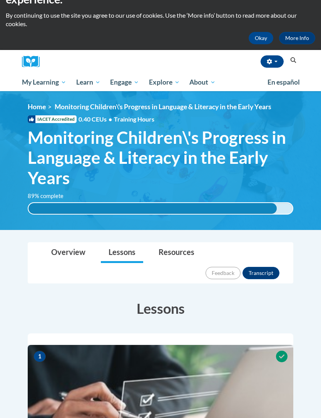
scroll to position [32, 0]
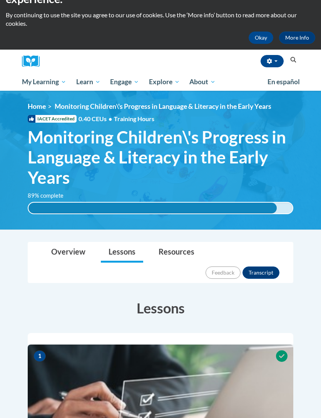
click at [77, 252] on link "Overview" at bounding box center [68, 253] width 50 height 20
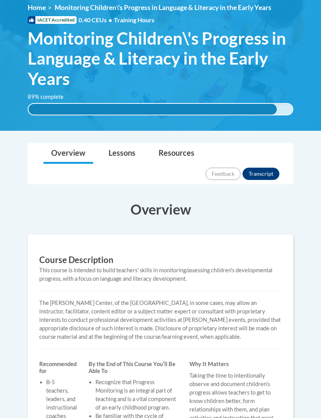
scroll to position [75, 0]
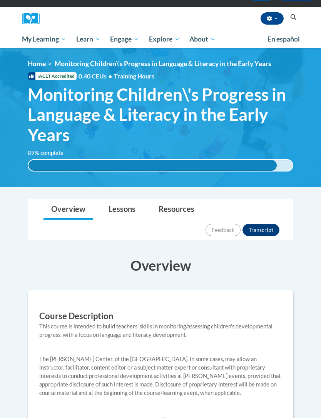
click at [41, 62] on link "Home" at bounding box center [37, 64] width 18 height 8
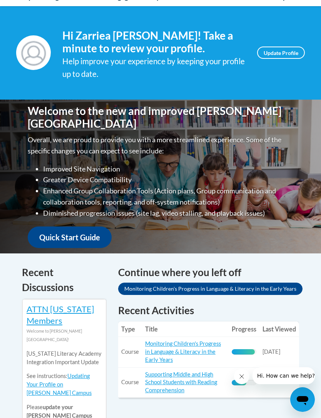
scroll to position [145, 0]
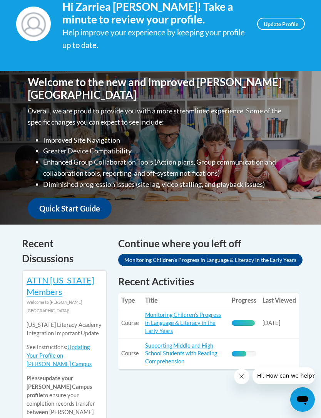
click at [191, 350] on link "Supporting Middle and High School Students with Reading Comprehension" at bounding box center [181, 353] width 72 height 23
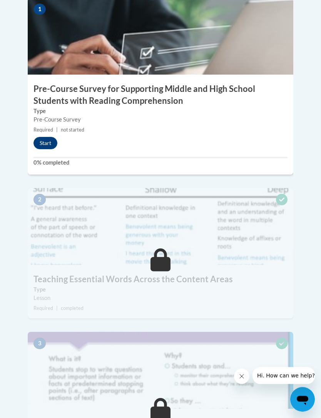
click at [50, 138] on button "Start" at bounding box center [45, 143] width 24 height 12
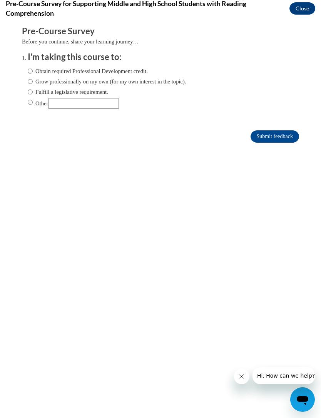
click at [130, 68] on label "Obtain required Professional Development credit." at bounding box center [88, 71] width 120 height 8
click at [33, 68] on input "Obtain required Professional Development credit." at bounding box center [30, 71] width 5 height 8
radio input "true"
click at [265, 139] on input "Submit feedback" at bounding box center [274, 136] width 48 height 12
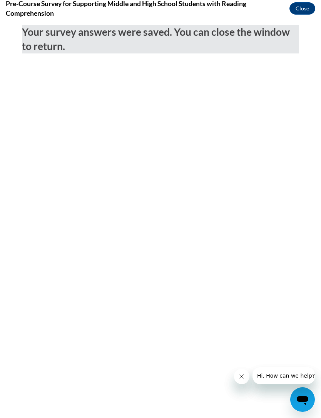
click at [302, 7] on button "Close" at bounding box center [302, 8] width 26 height 12
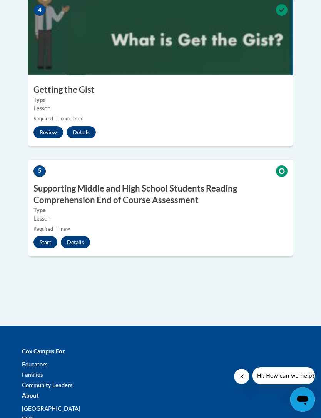
scroll to position [904, 0]
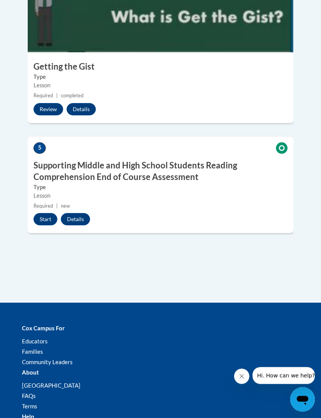
click at [53, 213] on button "Start" at bounding box center [45, 219] width 24 height 12
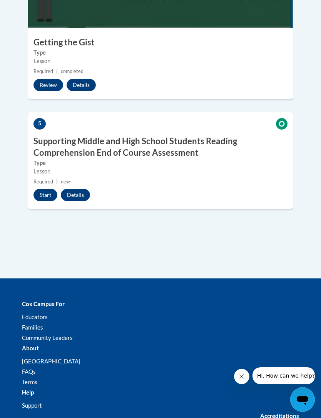
scroll to position [929, 0]
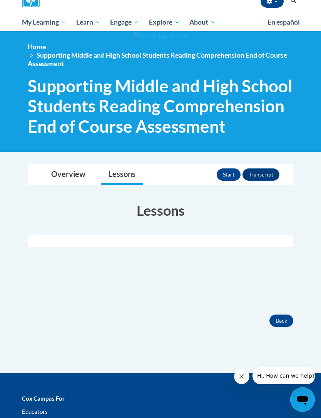
scroll to position [85, 0]
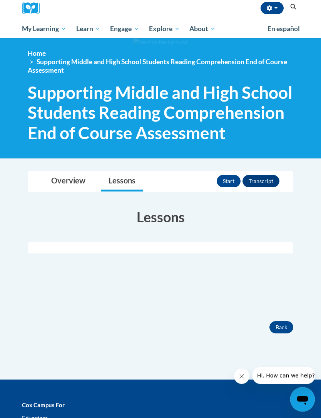
click at [223, 179] on button "Start" at bounding box center [228, 181] width 24 height 12
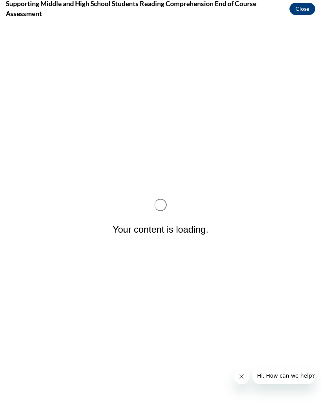
scroll to position [0, 0]
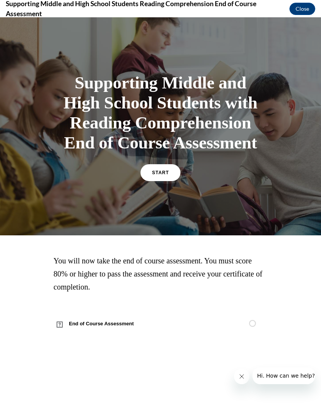
click at [152, 175] on span "START" at bounding box center [160, 172] width 17 height 5
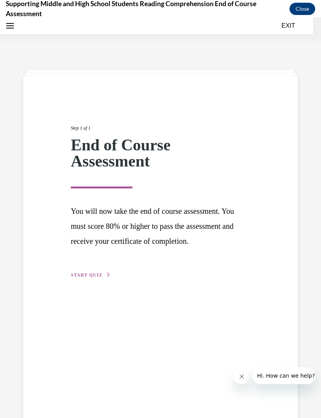
scroll to position [24, 0]
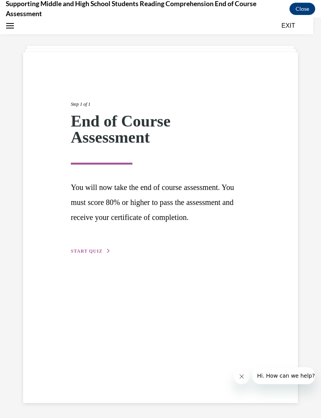
click at [86, 249] on span "START QUIZ" at bounding box center [87, 250] width 32 height 5
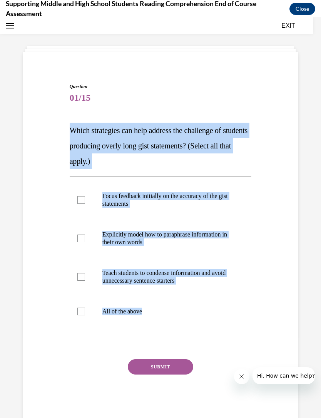
click at [56, 101] on div "Question 01/15 Which strategies can help address the challenge of students prod…" at bounding box center [160, 241] width 278 height 362
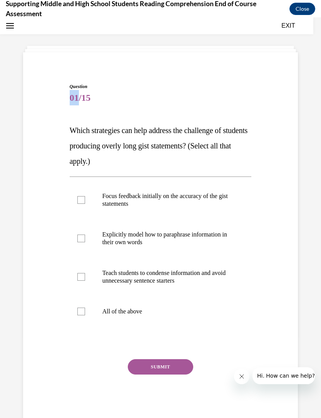
click at [108, 132] on span "Which strategies can help address the challenge of students producing overly lo…" at bounding box center [159, 145] width 178 height 39
click at [131, 161] on p "Which strategies can help address the challenge of students producing overly lo…" at bounding box center [161, 146] width 182 height 46
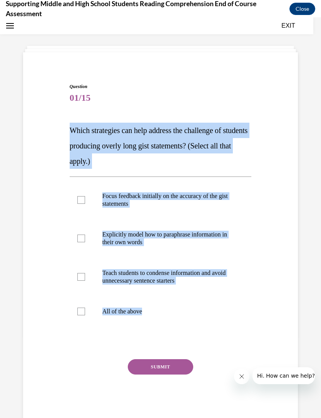
copy div "Which strategies can help address the challenge of students producing overly lo…"
click at [176, 318] on label "All of the above" at bounding box center [161, 311] width 182 height 31
click at [85, 315] on input "All of the above" at bounding box center [81, 312] width 8 height 8
checkbox input "true"
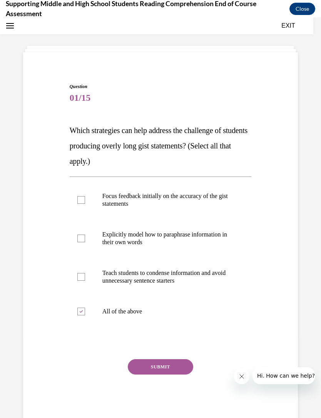
click at [157, 364] on button "SUBMIT" at bounding box center [160, 366] width 65 height 15
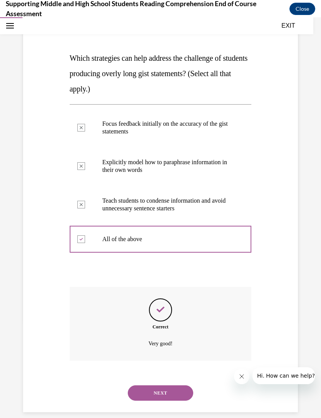
click at [175, 385] on button "NEXT" at bounding box center [160, 392] width 65 height 15
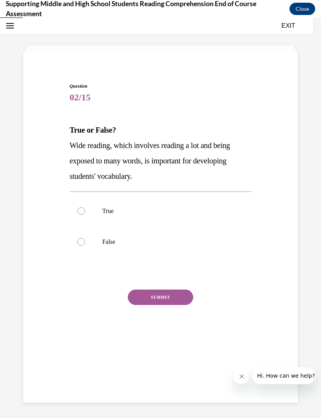
scroll to position [24, 0]
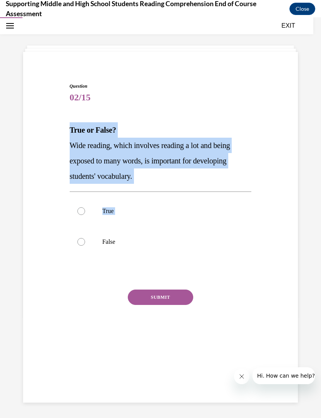
click at [65, 279] on div "Question 02/15 True or False? Wide reading, which involves reading a lot and be…" at bounding box center [160, 206] width 278 height 293
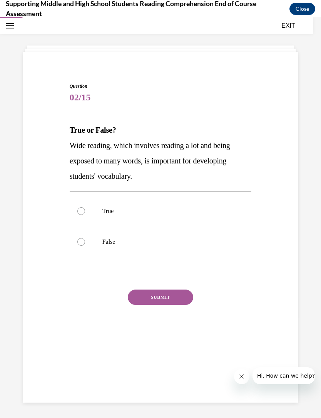
click at [91, 213] on label "True" at bounding box center [161, 211] width 182 height 31
click at [85, 213] on input "True" at bounding box center [81, 211] width 8 height 8
radio input "true"
click at [160, 298] on button "SUBMIT" at bounding box center [160, 296] width 65 height 15
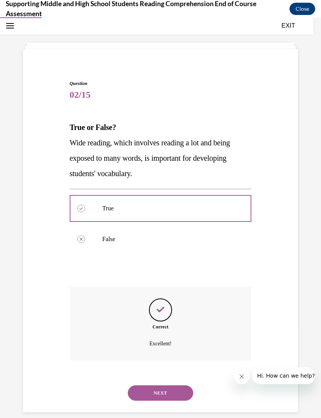
scroll to position [27, 0]
click at [179, 386] on button "NEXT" at bounding box center [160, 392] width 65 height 15
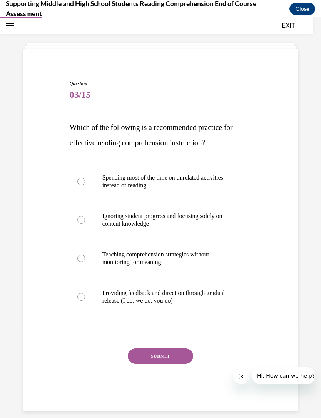
scroll to position [27, 0]
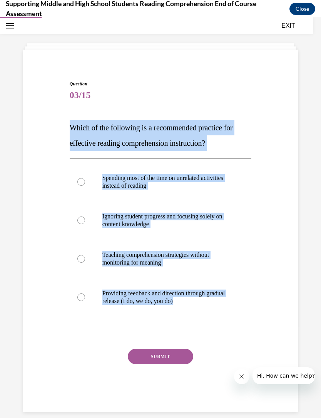
click at [231, 81] on span "Question" at bounding box center [161, 83] width 182 height 7
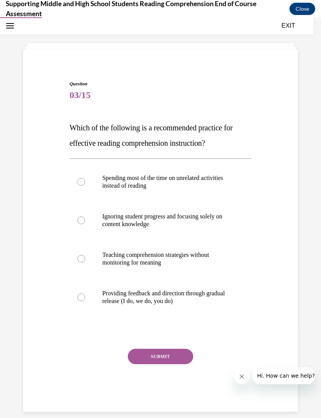
click at [190, 294] on p "Providing feedback and direction through gradual release (I do, we do, you do)" at bounding box center [167, 296] width 130 height 15
click at [85, 294] on input "Providing feedback and direction through gradual release (I do, we do, you do)" at bounding box center [81, 297] width 8 height 8
radio input "true"
click at [171, 359] on button "SUBMIT" at bounding box center [160, 356] width 65 height 15
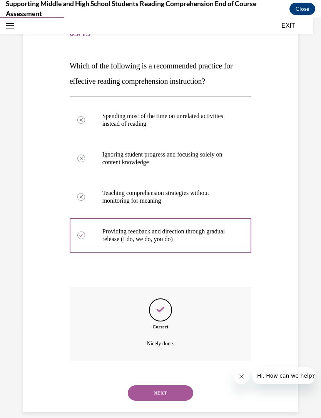
click at [173, 385] on button "NEXT" at bounding box center [160, 392] width 65 height 15
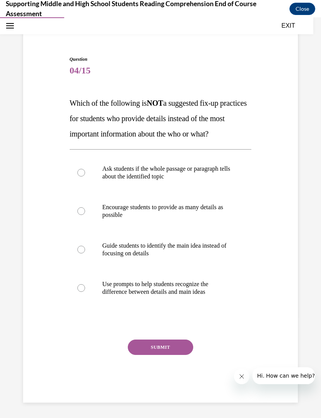
scroll to position [57, 0]
click at [208, 180] on p "Ask students if the whole passage or paragraph tells about the identified topic" at bounding box center [167, 172] width 130 height 15
click at [85, 176] on input "Ask students if the whole passage or paragraph tells about the identified topic" at bounding box center [81, 173] width 8 height 8
radio input "true"
click at [175, 355] on button "SUBMIT" at bounding box center [160, 346] width 65 height 15
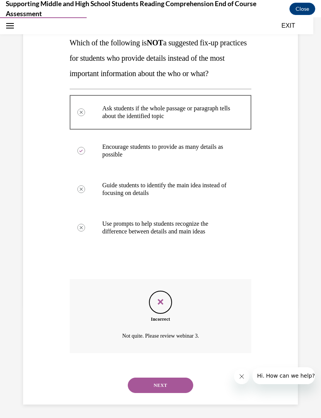
scroll to position [119, 0]
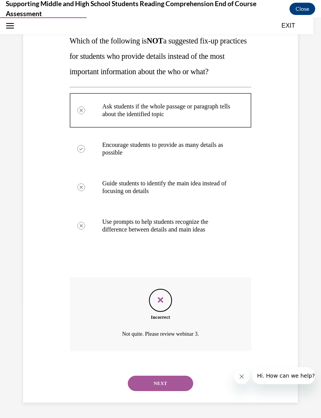
click at [176, 386] on button "NEXT" at bounding box center [160, 383] width 65 height 15
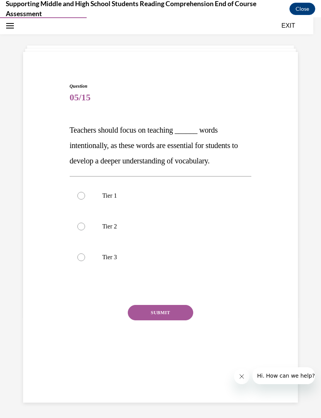
scroll to position [24, 0]
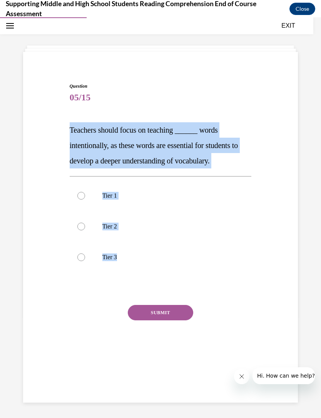
click at [150, 254] on p "Tier 3" at bounding box center [167, 257] width 130 height 8
click at [85, 254] on input "Tier 3" at bounding box center [81, 257] width 8 height 8
radio input "true"
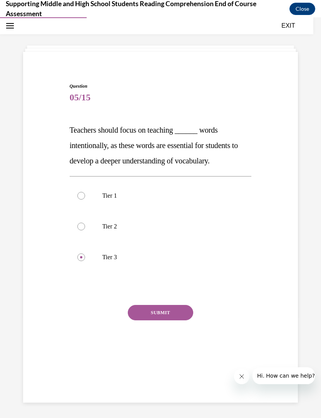
click at [115, 230] on p "Tier 2" at bounding box center [167, 227] width 130 height 8
click at [85, 230] on input "Tier 2" at bounding box center [81, 227] width 8 height 8
radio input "true"
click at [166, 311] on button "SUBMIT" at bounding box center [160, 312] width 65 height 15
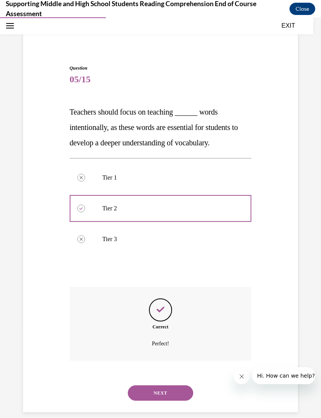
scroll to position [42, 0]
click at [176, 385] on button "NEXT" at bounding box center [160, 392] width 65 height 15
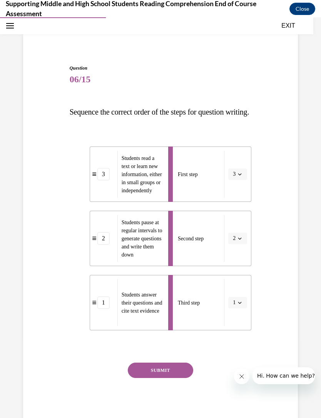
click at [167, 378] on button "SUBMIT" at bounding box center [160, 369] width 65 height 15
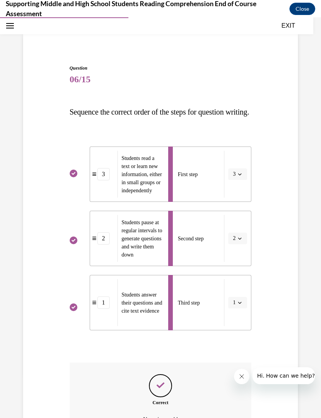
scroll to position [9, 0]
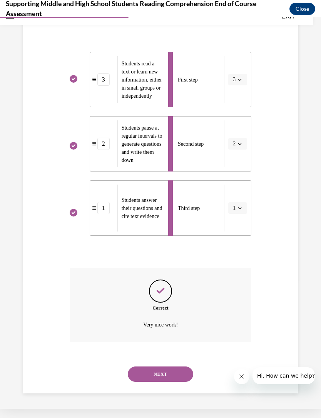
click at [175, 376] on button "NEXT" at bounding box center [160, 373] width 65 height 15
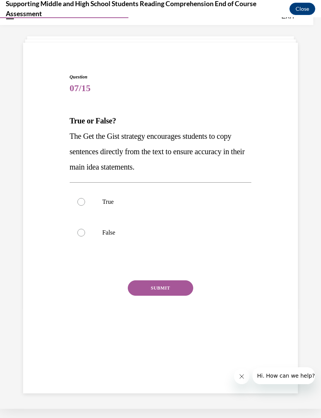
scroll to position [24, 0]
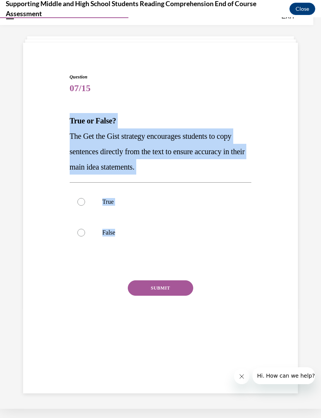
click at [145, 234] on p "False" at bounding box center [167, 233] width 130 height 8
click at [85, 234] on input "False" at bounding box center [81, 233] width 8 height 8
radio input "true"
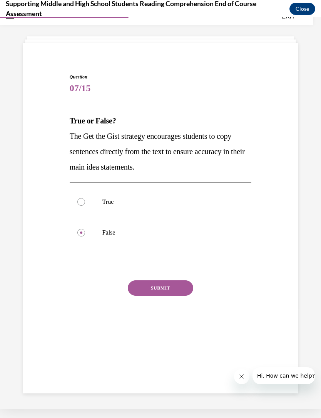
click at [172, 288] on button "SUBMIT" at bounding box center [160, 287] width 65 height 15
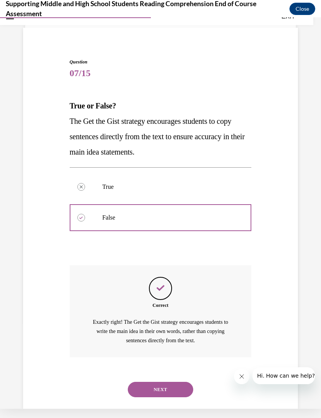
scroll to position [45, 0]
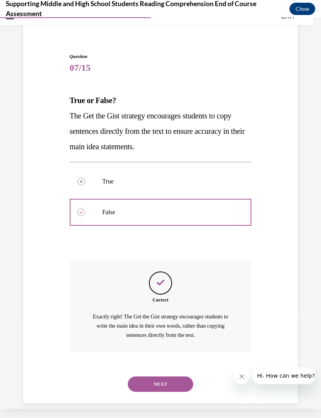
click at [189, 376] on button "NEXT" at bounding box center [160, 383] width 65 height 15
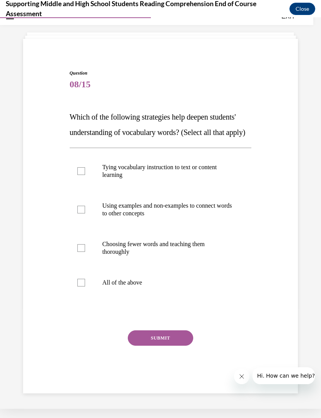
scroll to position [34, 0]
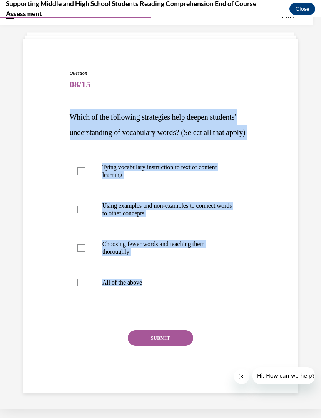
click at [199, 286] on p "All of the above" at bounding box center [167, 283] width 130 height 8
click at [85, 286] on input "All of the above" at bounding box center [81, 283] width 8 height 8
checkbox input "true"
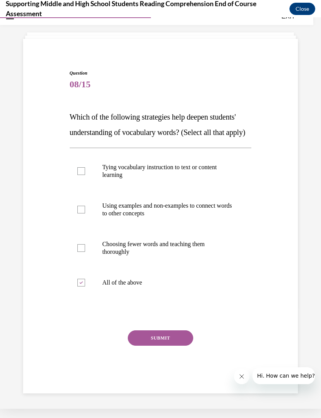
click at [165, 346] on button "SUBMIT" at bounding box center [160, 337] width 65 height 15
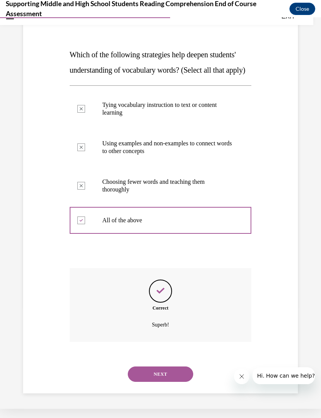
click at [179, 374] on button "NEXT" at bounding box center [160, 373] width 65 height 15
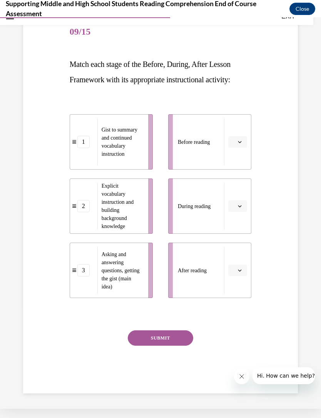
scroll to position [71, 0]
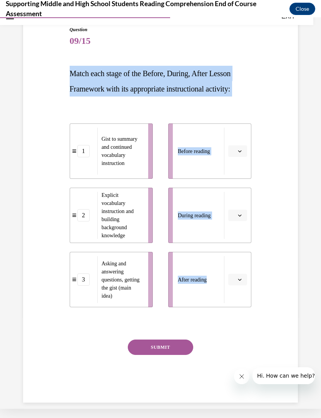
click at [272, 123] on div "Question 09/15 Match each stage of the Before, During, After Lesson Framework w…" at bounding box center [160, 202] width 278 height 399
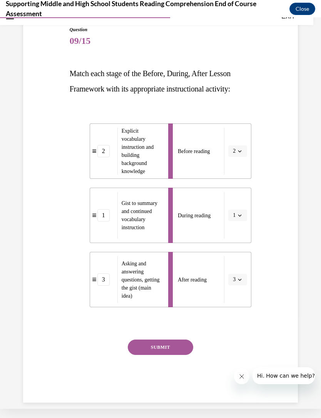
click at [174, 345] on button "SUBMIT" at bounding box center [160, 346] width 65 height 15
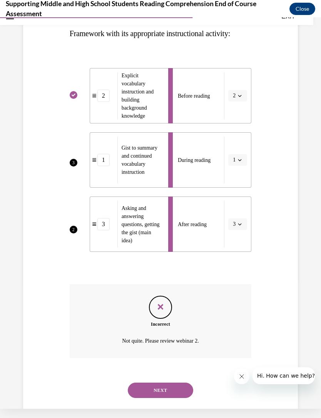
scroll to position [133, 0]
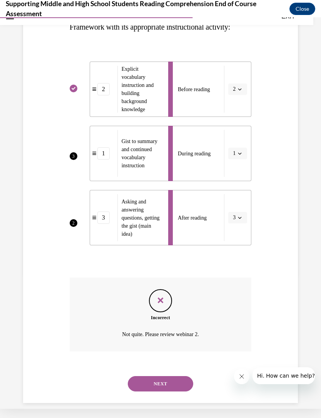
click at [183, 376] on button "NEXT" at bounding box center [160, 383] width 65 height 15
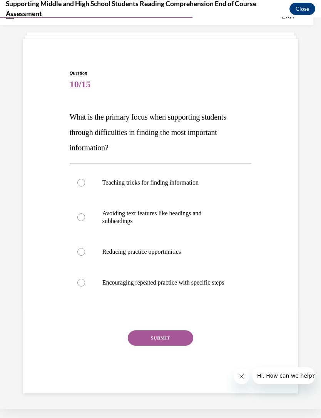
scroll to position [27, 0]
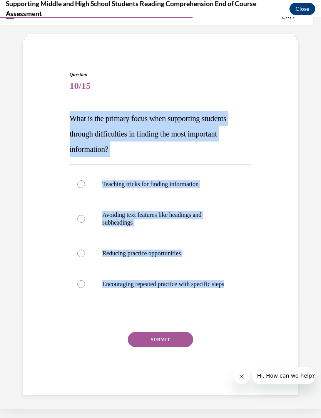
click at [191, 288] on p "Encouraging repeated practice with specific steps" at bounding box center [167, 284] width 130 height 8
click at [85, 288] on input "Encouraging repeated practice with specific steps" at bounding box center [81, 284] width 8 height 8
radio input "true"
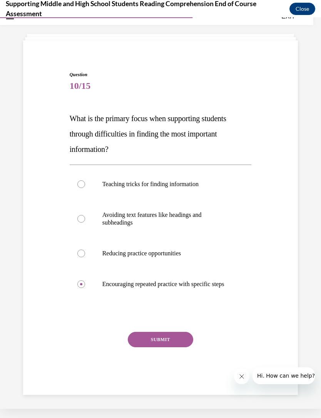
click at [174, 346] on button "SUBMIT" at bounding box center [160, 339] width 65 height 15
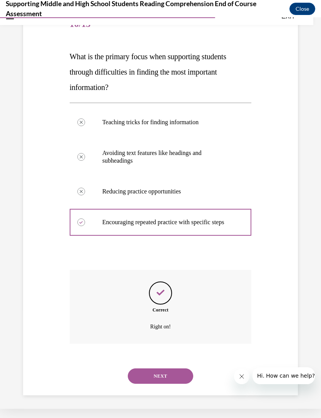
click at [181, 380] on button "NEXT" at bounding box center [160, 375] width 65 height 15
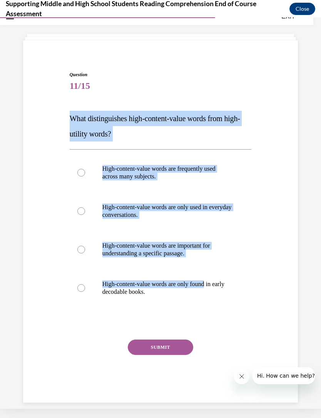
click at [237, 75] on span "Question" at bounding box center [161, 74] width 182 height 7
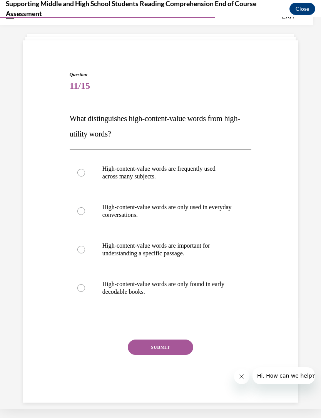
click at [201, 286] on p "High-content-value words are only found in early decodable books." at bounding box center [167, 287] width 130 height 15
click at [85, 286] on input "High-content-value words are only found in early decodable books." at bounding box center [81, 288] width 8 height 8
radio input "true"
click at [215, 253] on p "High-content-value words are important for understanding a specific passage." at bounding box center [167, 249] width 130 height 15
click at [85, 253] on input "High-content-value words are important for understanding a specific passage." at bounding box center [81, 250] width 8 height 8
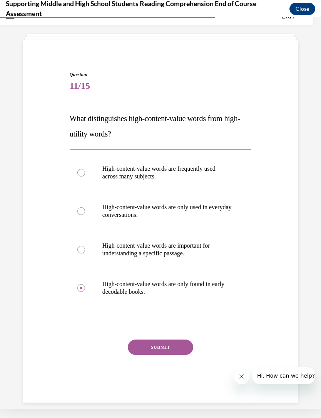
radio input "true"
click at [186, 350] on button "SUBMIT" at bounding box center [160, 346] width 65 height 15
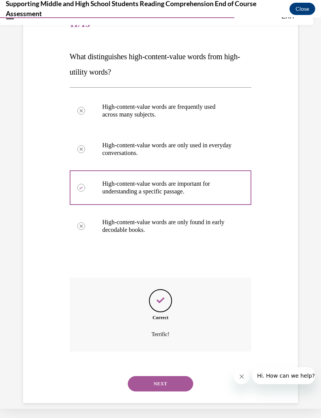
click at [173, 376] on button "NEXT" at bounding box center [160, 383] width 65 height 15
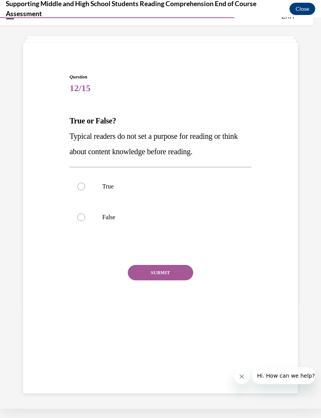
scroll to position [24, 0]
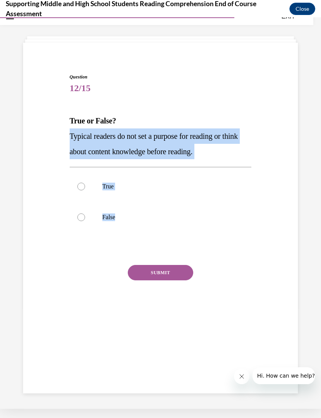
click at [83, 264] on div "Question 12/15 True or False? Typical readers do not set a purpose for reading …" at bounding box center [161, 200] width 182 height 254
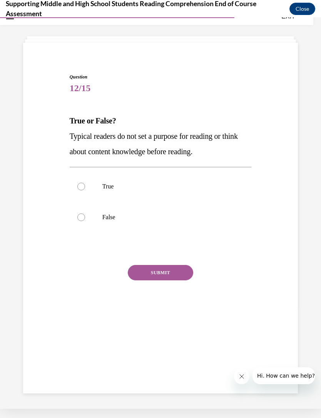
click at [85, 219] on label "False" at bounding box center [161, 217] width 182 height 31
click at [85, 219] on input "False" at bounding box center [81, 217] width 8 height 8
radio input "true"
click at [166, 270] on button "SUBMIT" at bounding box center [160, 272] width 65 height 15
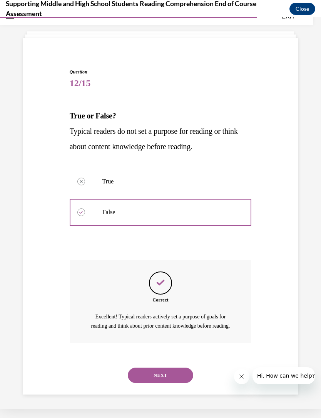
scroll to position [29, 0]
click at [183, 375] on button "NEXT" at bounding box center [160, 374] width 65 height 15
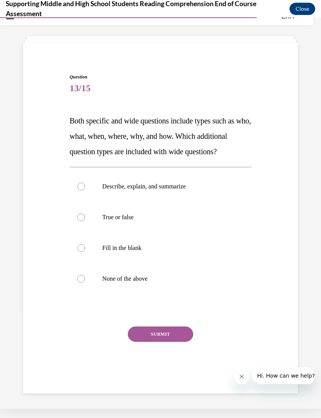
scroll to position [27, 0]
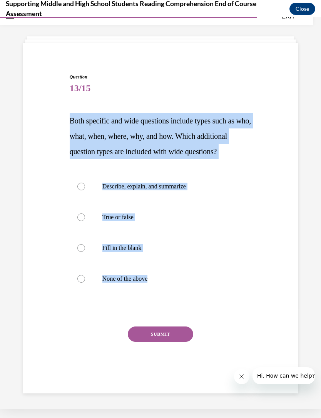
click at [37, 185] on div "Question 13/15 Both specific and wide questions include types such as who, what…" at bounding box center [160, 219] width 278 height 339
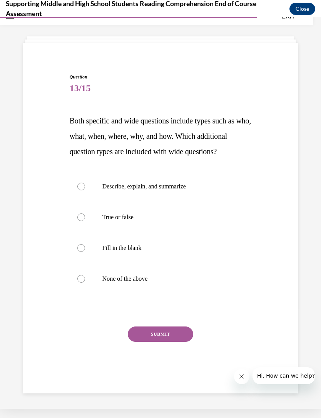
click at [77, 202] on label "Describe, explain, and summarize" at bounding box center [161, 186] width 182 height 31
click at [77, 190] on input "Describe, explain, and summarize" at bounding box center [81, 187] width 8 height 8
radio input "true"
click at [157, 342] on button "SUBMIT" at bounding box center [160, 333] width 65 height 15
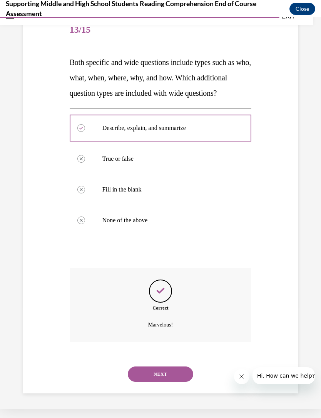
click at [150, 377] on button "NEXT" at bounding box center [160, 373] width 65 height 15
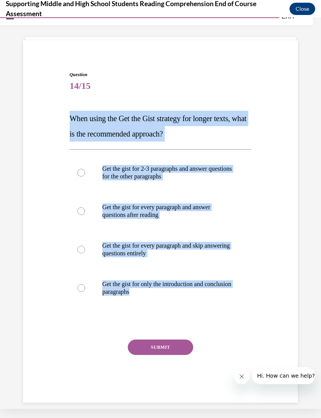
click at [49, 308] on div "Question 14/15 When using the Get the Gist strategy for longer texts, what is t…" at bounding box center [160, 225] width 278 height 354
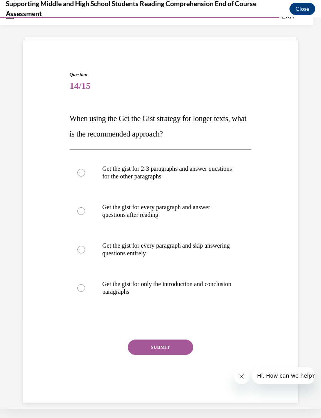
click at [112, 212] on p "Get the gist for every paragraph and answer questions after reading" at bounding box center [167, 210] width 130 height 15
click at [85, 212] on input "Get the gist for every paragraph and answer questions after reading" at bounding box center [81, 211] width 8 height 8
radio input "true"
click at [142, 350] on button "SUBMIT" at bounding box center [160, 346] width 65 height 15
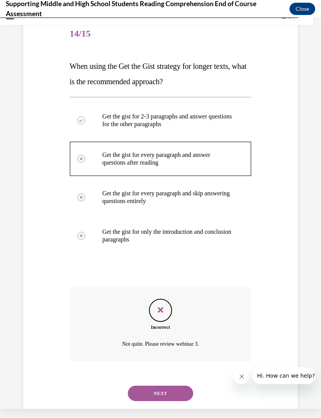
scroll to position [88, 0]
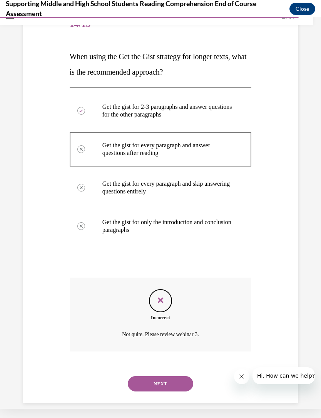
click at [141, 376] on button "NEXT" at bounding box center [160, 383] width 65 height 15
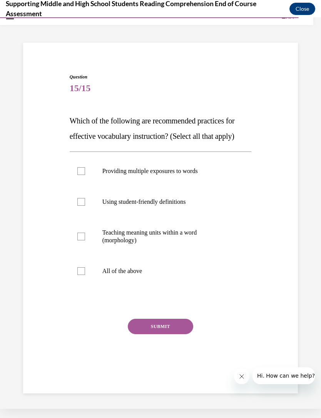
scroll to position [24, 0]
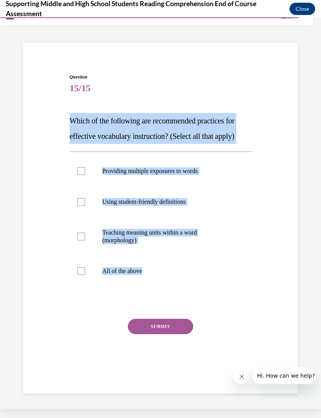
click at [48, 233] on div "Question 15/15 Which of the following are recommended practices for effective v…" at bounding box center [160, 215] width 278 height 331
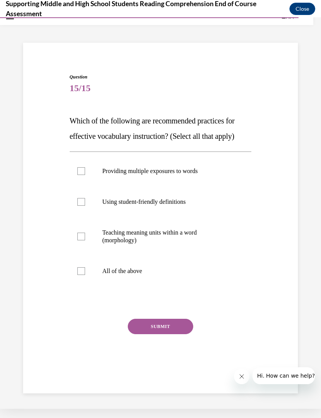
click at [46, 239] on div "Question 15/15 Which of the following are recommended practices for effective v…" at bounding box center [160, 215] width 278 height 331
click at [80, 275] on label "All of the above" at bounding box center [161, 271] width 182 height 31
click at [80, 275] on input "All of the above" at bounding box center [81, 271] width 8 height 8
checkbox input "true"
click at [146, 326] on button "SUBMIT" at bounding box center [160, 326] width 65 height 15
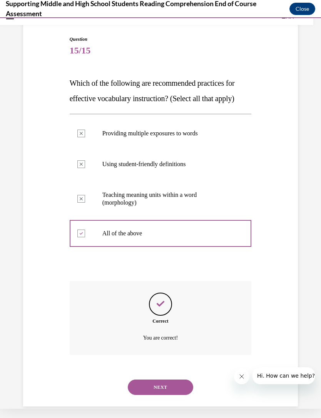
scroll to position [65, 0]
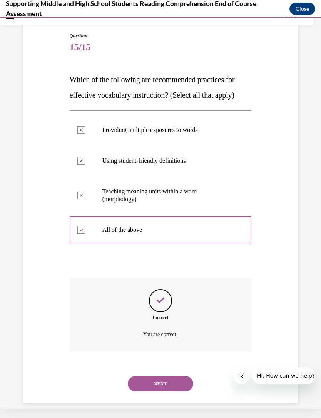
click at [144, 376] on button "NEXT" at bounding box center [160, 383] width 65 height 15
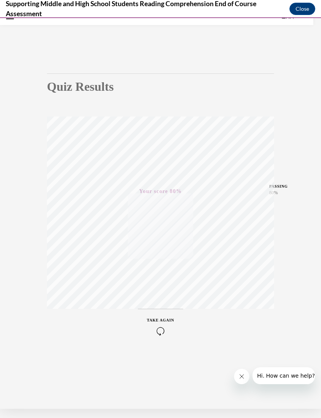
click at [298, 10] on button "Close" at bounding box center [302, 9] width 26 height 12
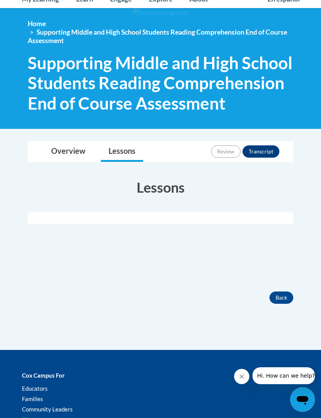
scroll to position [160, 0]
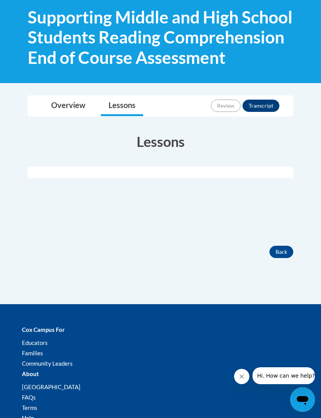
click at [280, 256] on button "Back" at bounding box center [281, 252] width 24 height 12
